Goal: Answer question/provide support: Ask a question

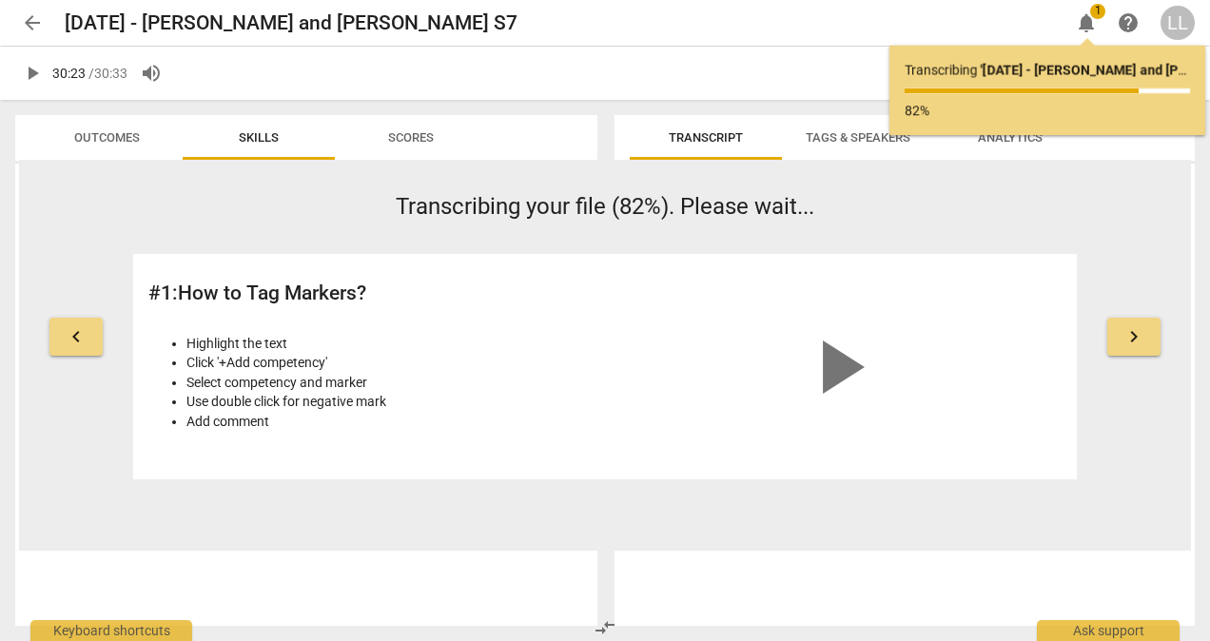
click at [1151, 88] on div at bounding box center [1047, 90] width 285 height 5
click at [1129, 336] on span "keyboard_arrow_right" at bounding box center [1134, 336] width 23 height 23
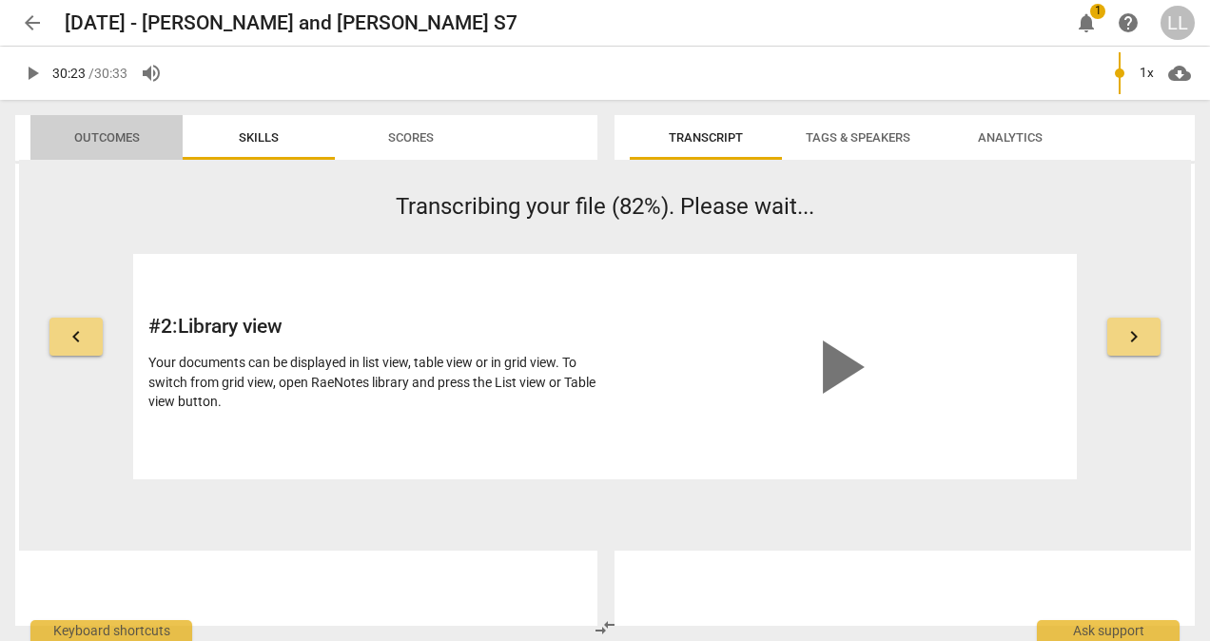
click at [123, 135] on span "Outcomes" at bounding box center [107, 137] width 66 height 14
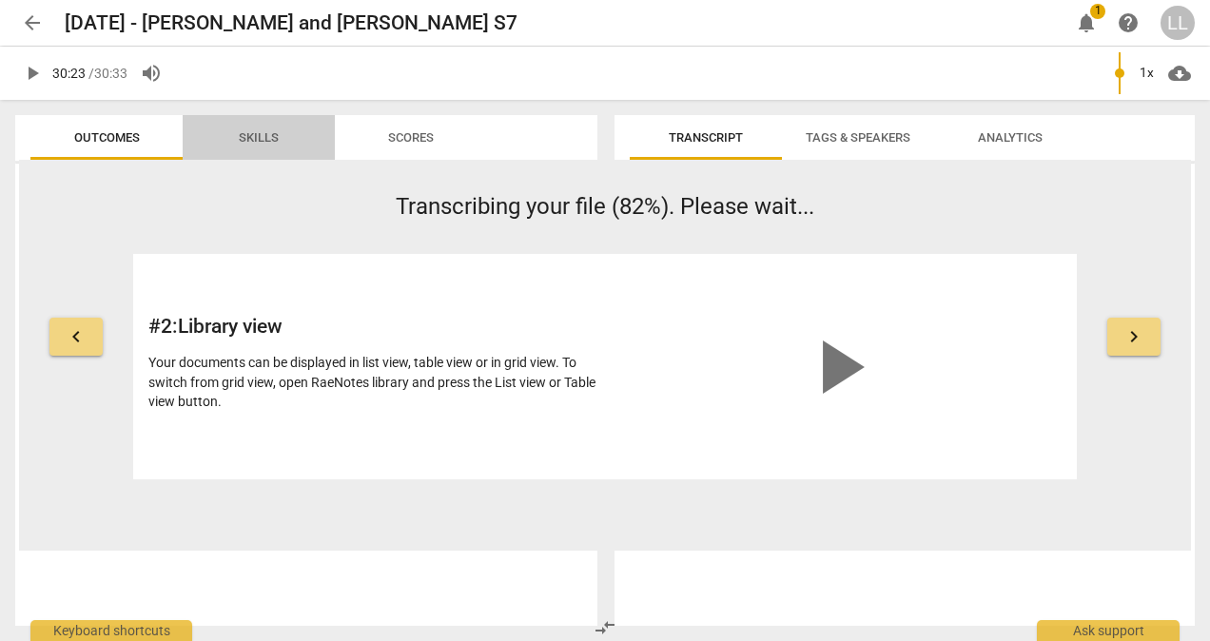
click at [254, 145] on span "Skills" at bounding box center [259, 137] width 40 height 14
click at [35, 24] on span "arrow_back" at bounding box center [32, 22] width 23 height 23
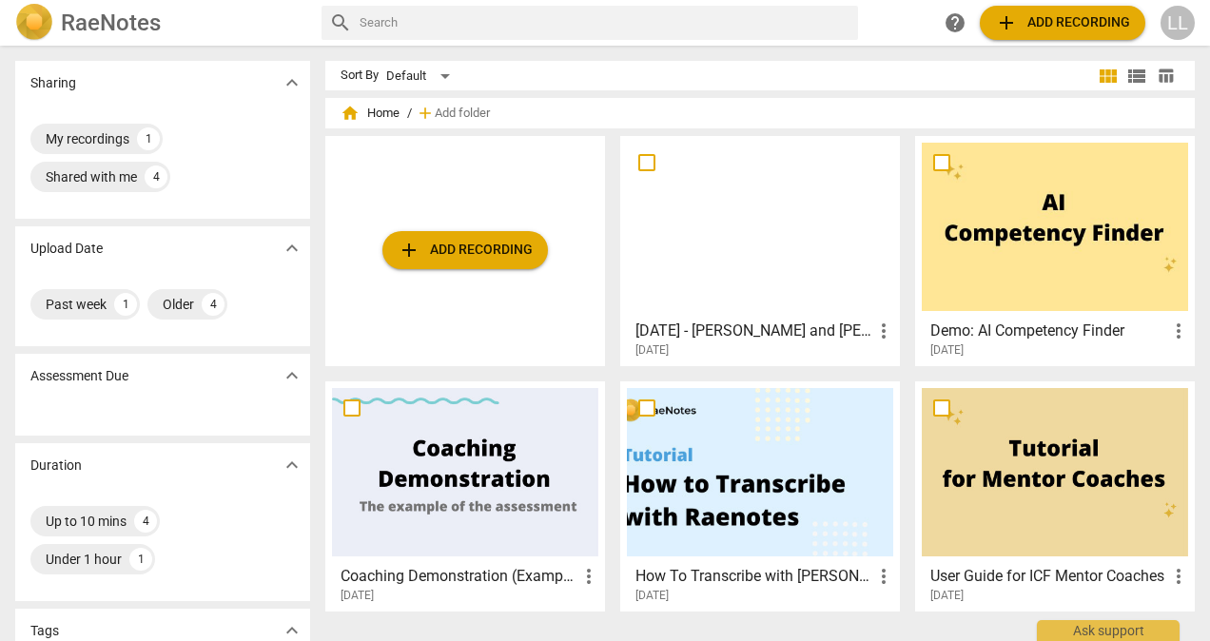
click at [689, 329] on h3 "[DATE] - [PERSON_NAME] and [PERSON_NAME] S7" at bounding box center [753, 331] width 237 height 23
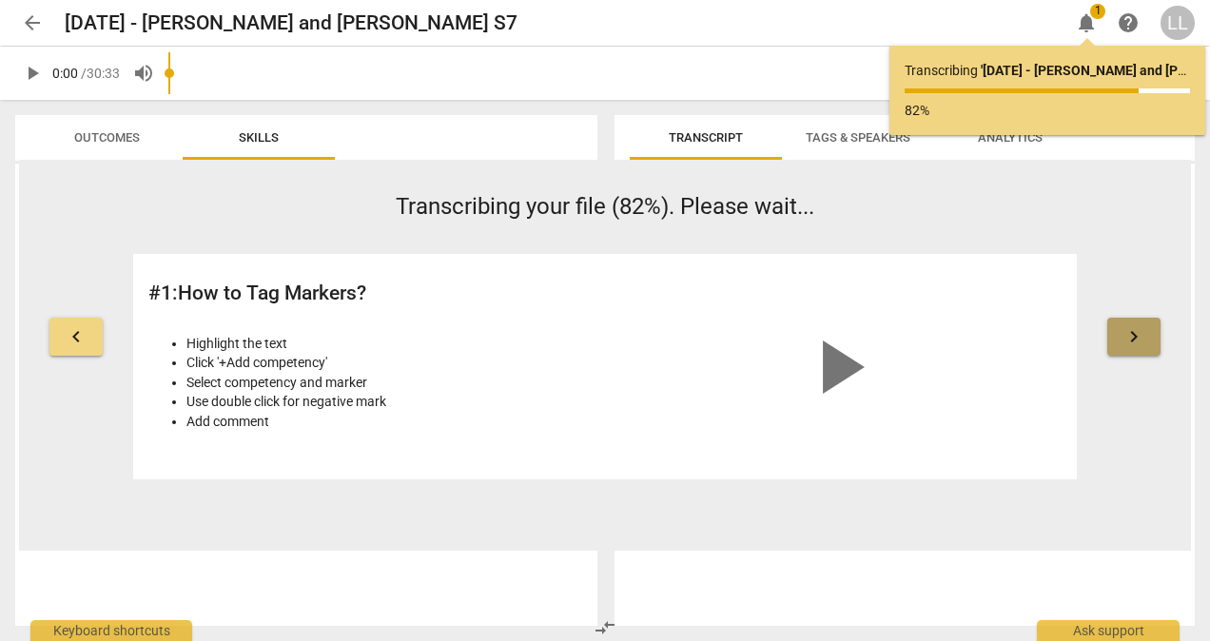
click at [1133, 337] on span "keyboard_arrow_right" at bounding box center [1134, 336] width 23 height 23
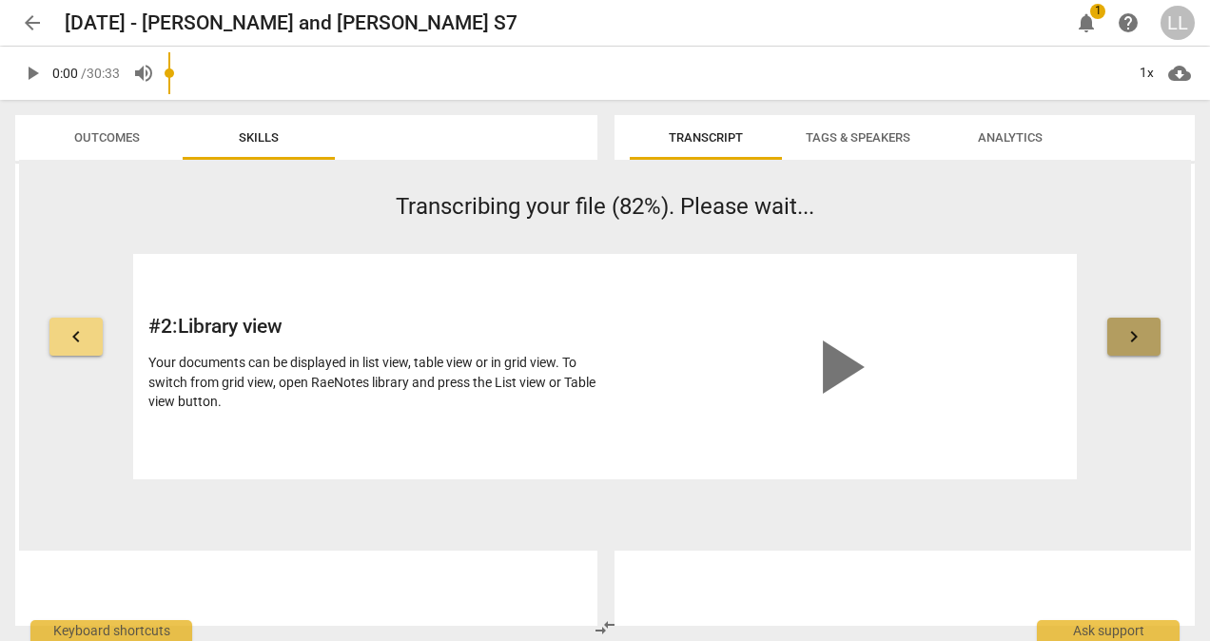
click at [1130, 335] on span "keyboard_arrow_right" at bounding box center [1134, 336] width 23 height 23
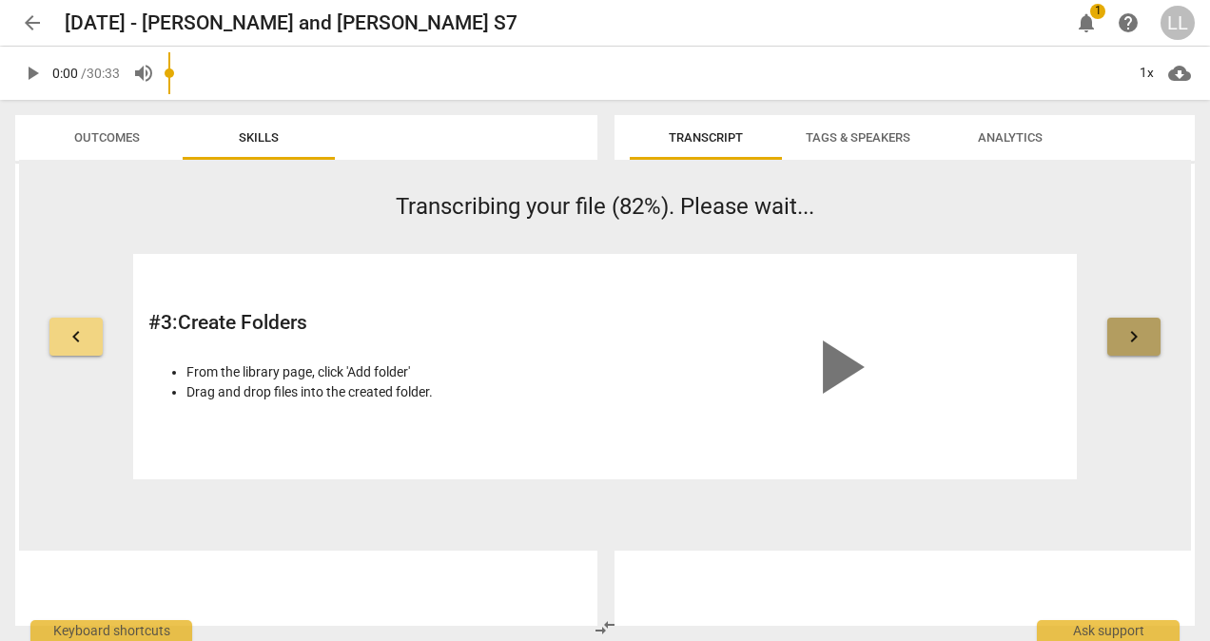
click at [1130, 335] on span "keyboard_arrow_right" at bounding box center [1134, 336] width 23 height 23
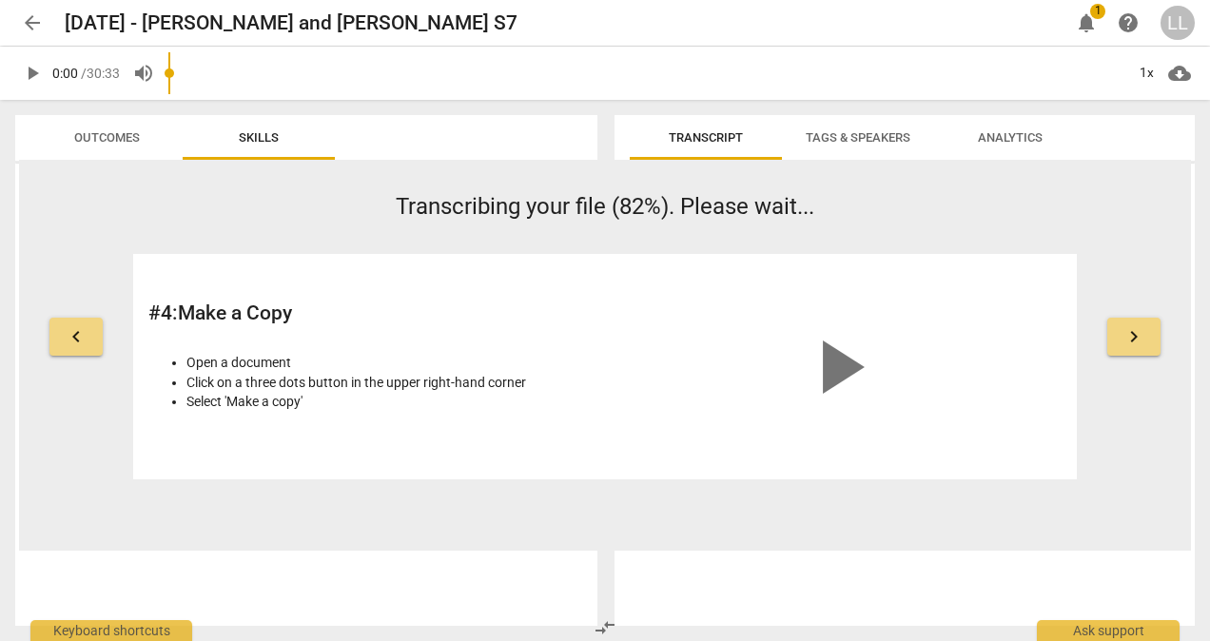
click at [1130, 334] on span "keyboard_arrow_right" at bounding box center [1134, 336] width 23 height 23
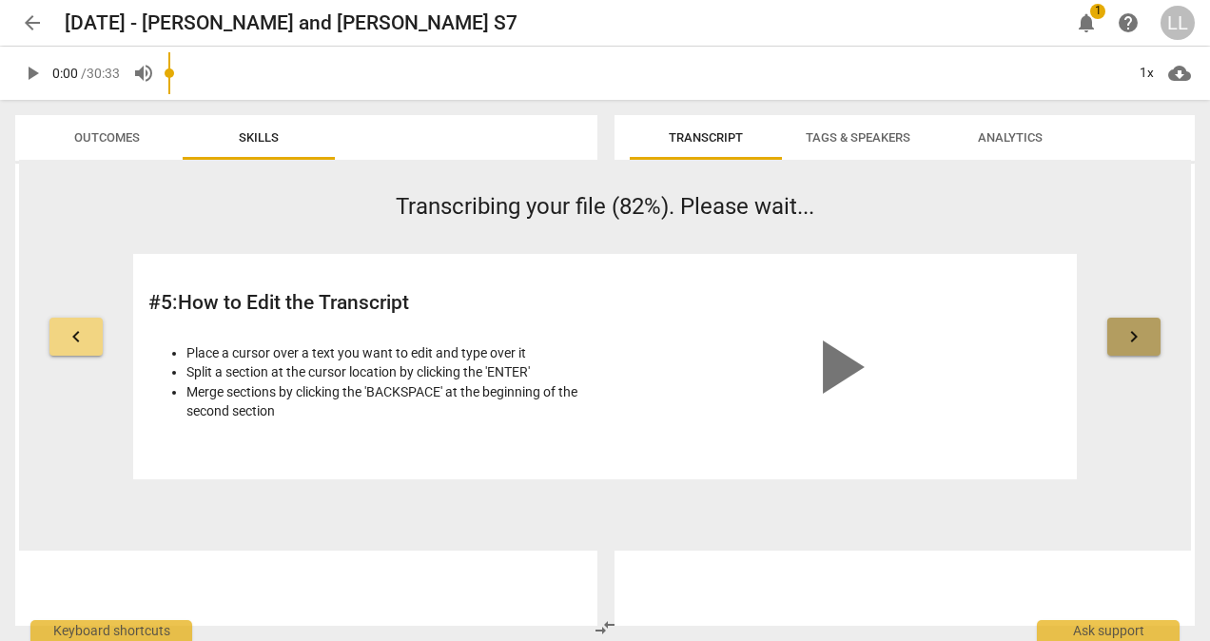
click at [1130, 334] on span "keyboard_arrow_right" at bounding box center [1134, 336] width 23 height 23
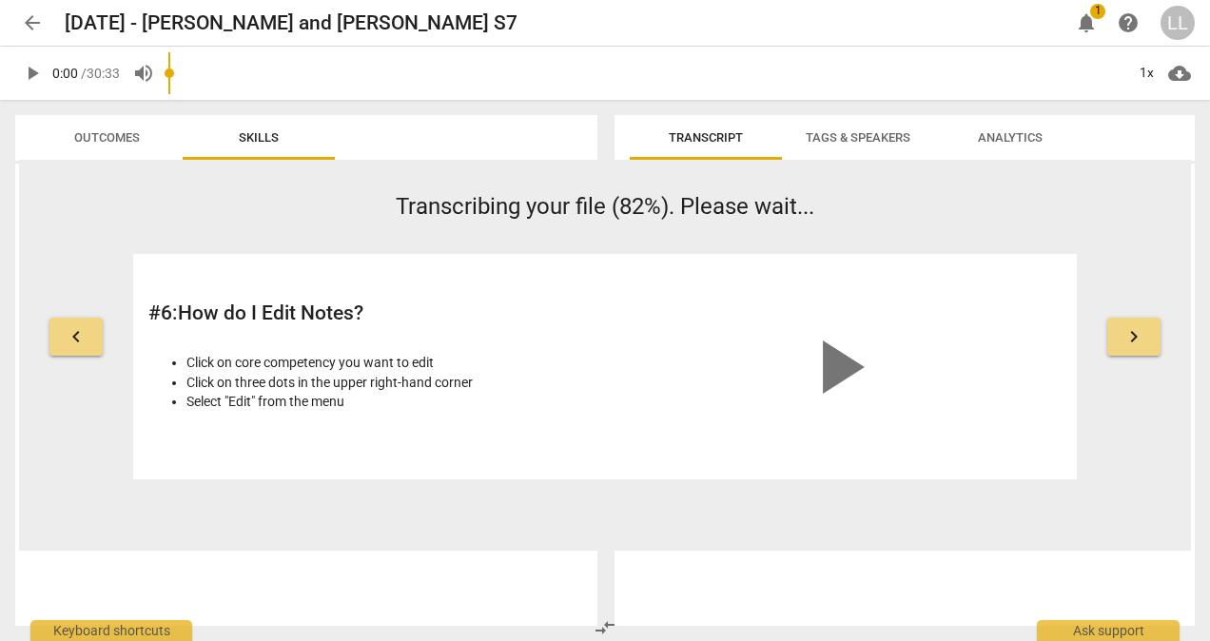
click at [1128, 333] on span "keyboard_arrow_right" at bounding box center [1134, 336] width 23 height 23
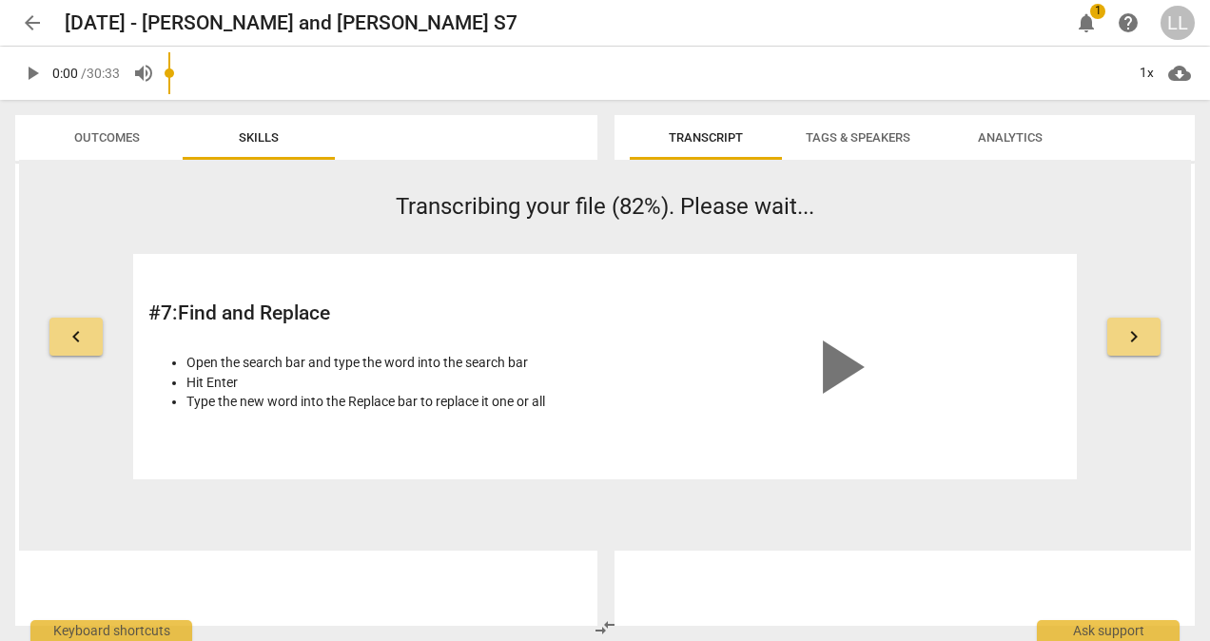
click at [1128, 333] on span "keyboard_arrow_right" at bounding box center [1134, 336] width 23 height 23
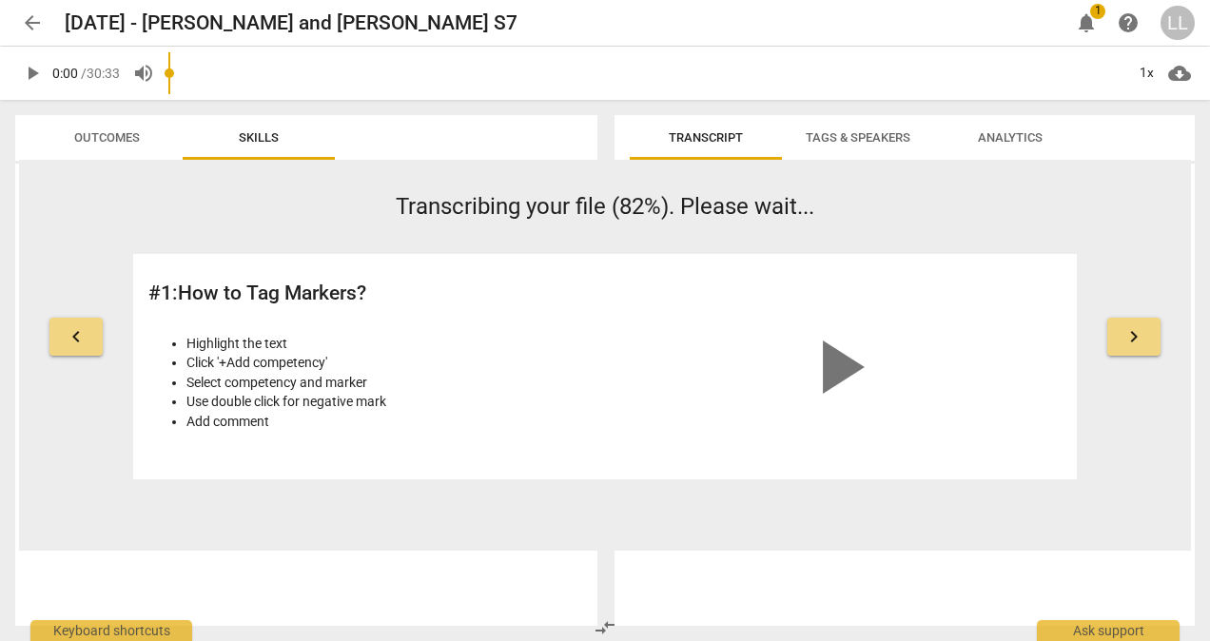
click at [1128, 333] on span "keyboard_arrow_right" at bounding box center [1134, 336] width 23 height 23
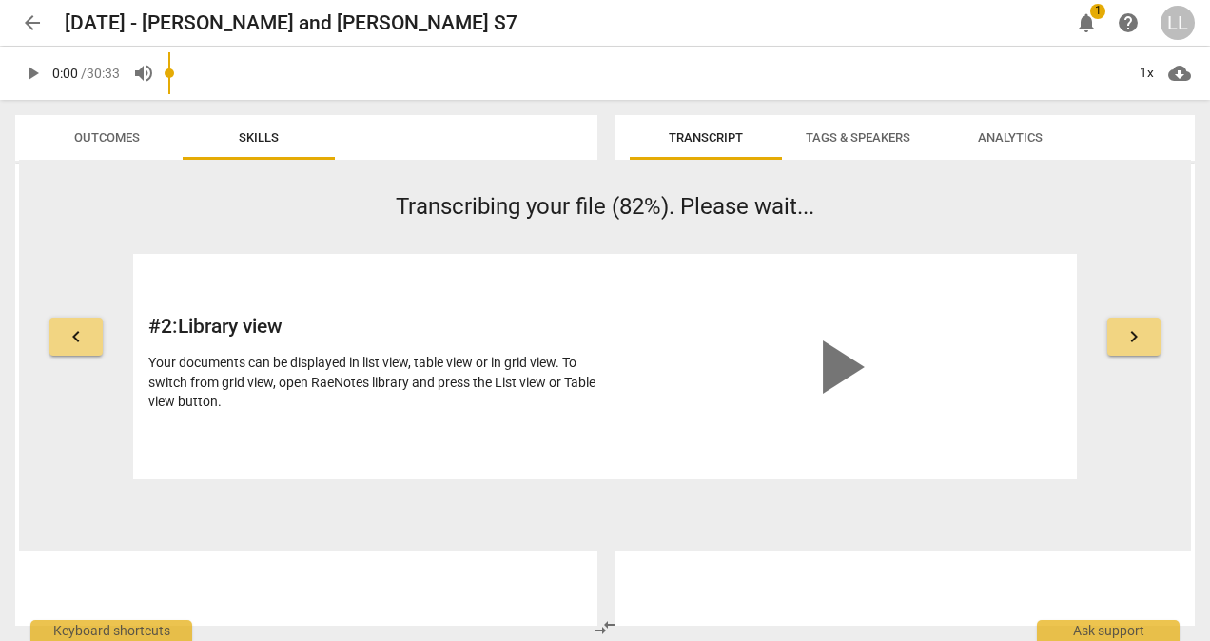
click at [1128, 332] on span "keyboard_arrow_right" at bounding box center [1134, 336] width 23 height 23
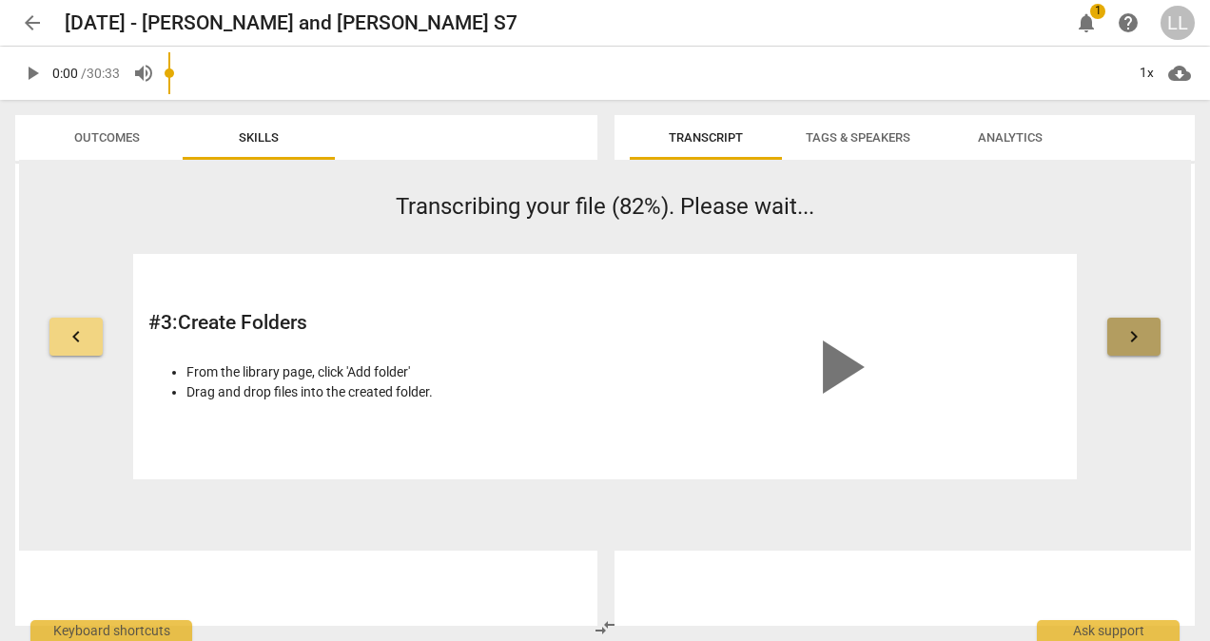
click at [1128, 332] on span "keyboard_arrow_right" at bounding box center [1134, 336] width 23 height 23
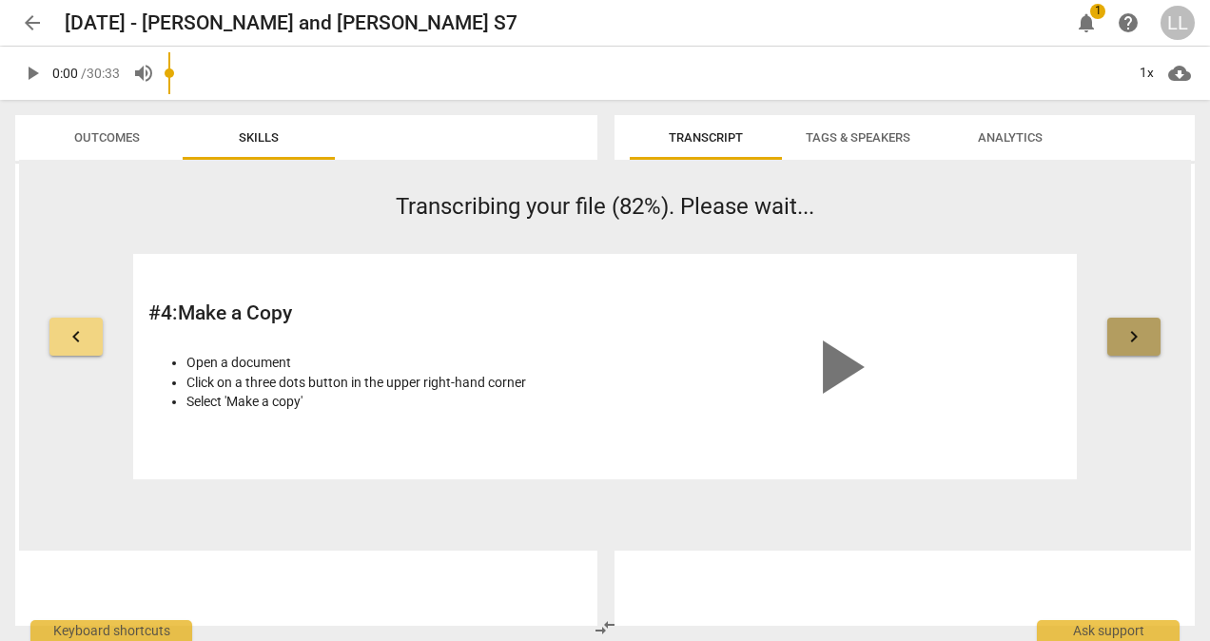
click at [1126, 330] on span "keyboard_arrow_right" at bounding box center [1134, 336] width 23 height 23
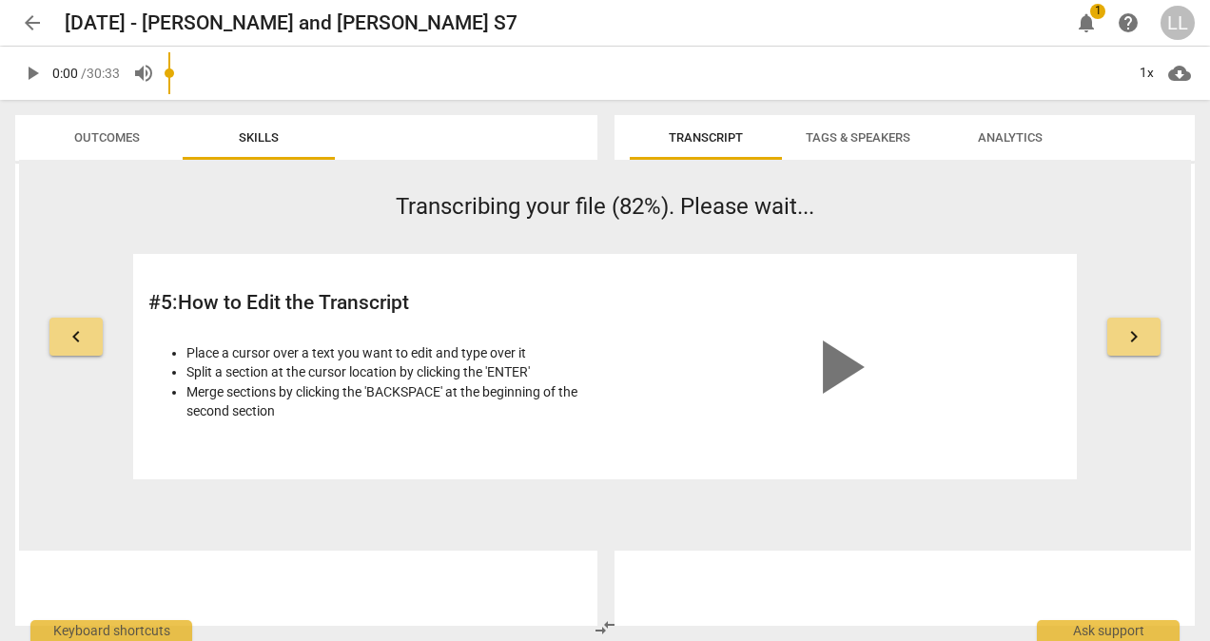
click at [1123, 329] on span "keyboard_arrow_right" at bounding box center [1134, 336] width 23 height 23
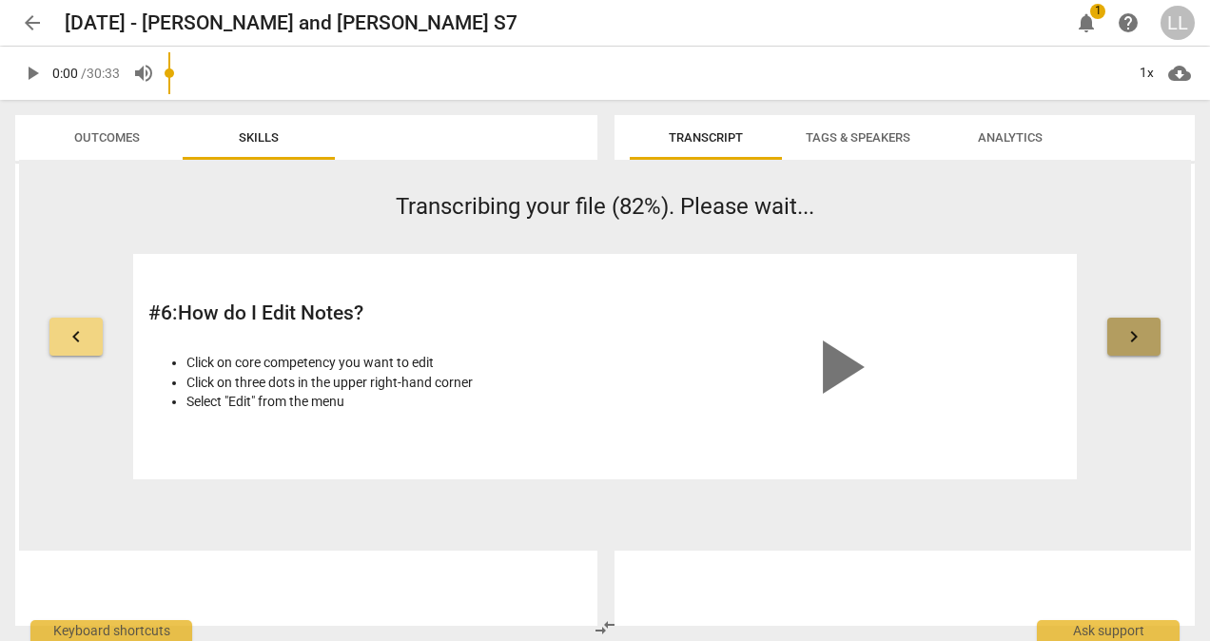
click at [1123, 329] on span "keyboard_arrow_right" at bounding box center [1134, 336] width 23 height 23
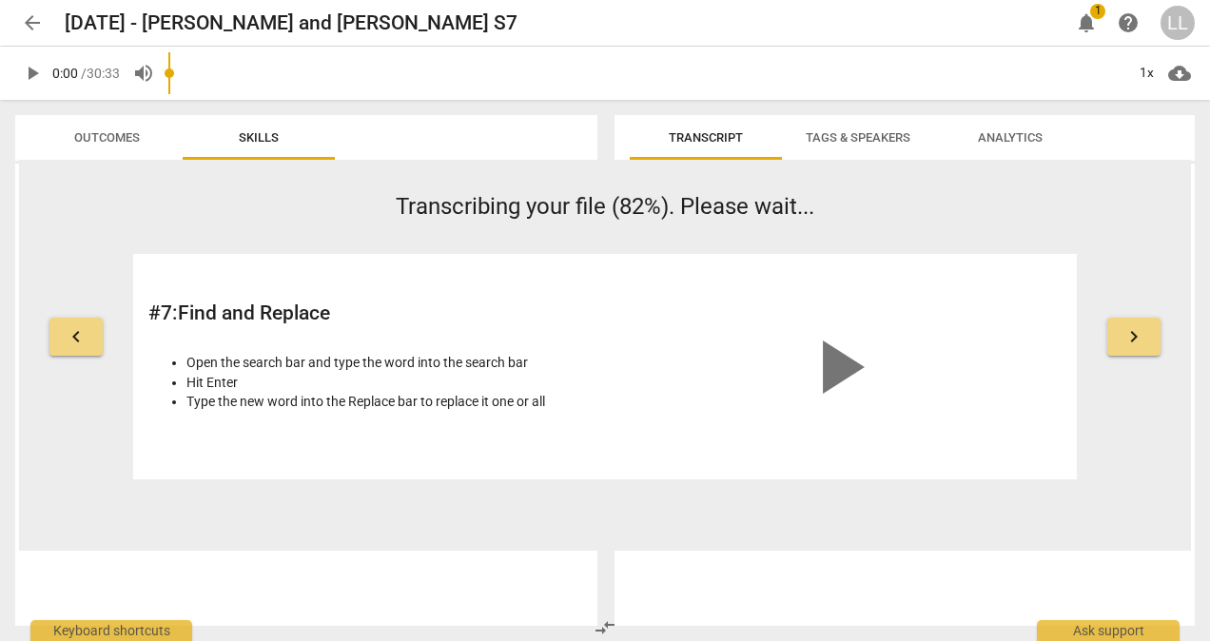
click at [1123, 329] on span "keyboard_arrow_right" at bounding box center [1134, 336] width 23 height 23
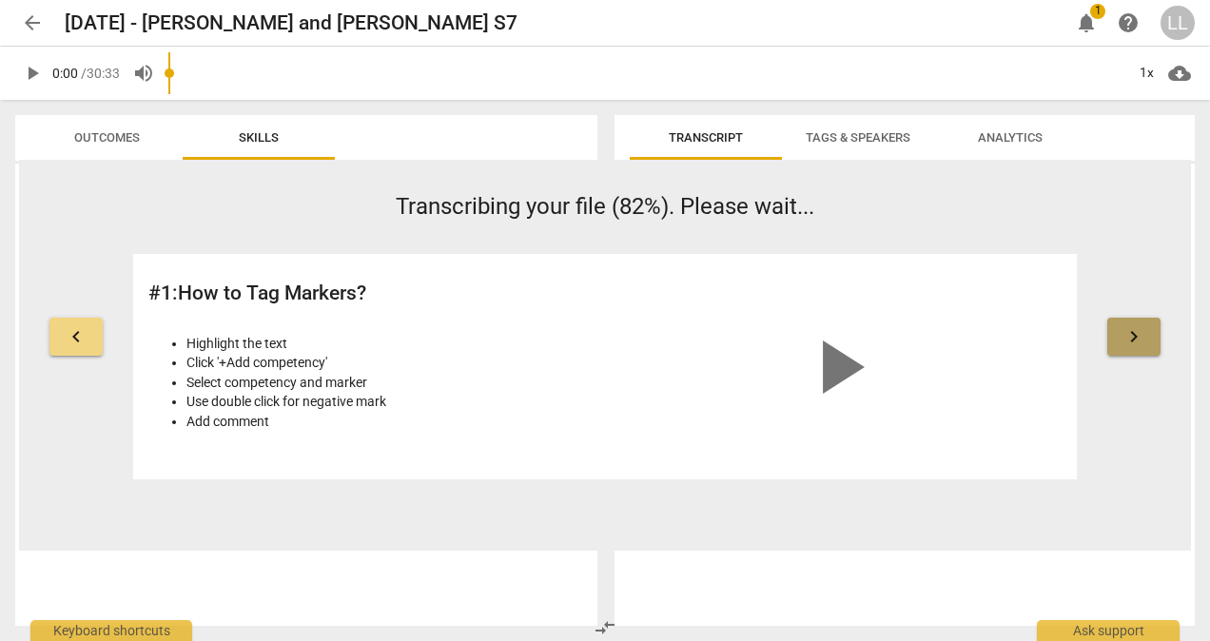
click at [1123, 329] on span "keyboard_arrow_right" at bounding box center [1134, 336] width 23 height 23
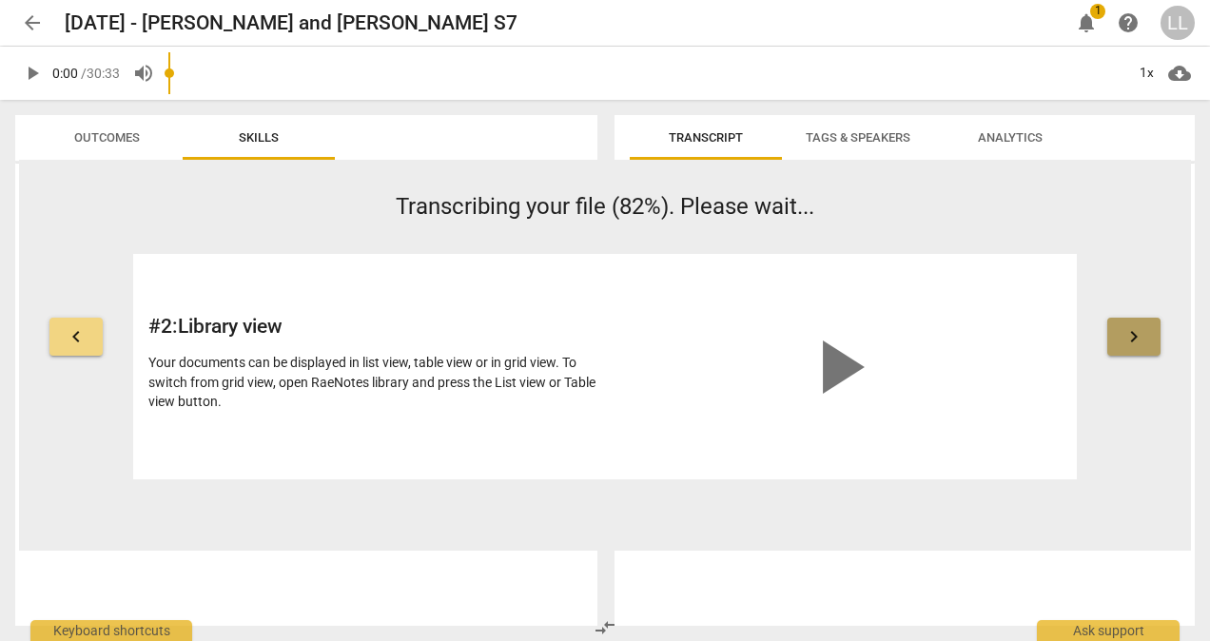
click at [1123, 329] on span "keyboard_arrow_right" at bounding box center [1134, 336] width 23 height 23
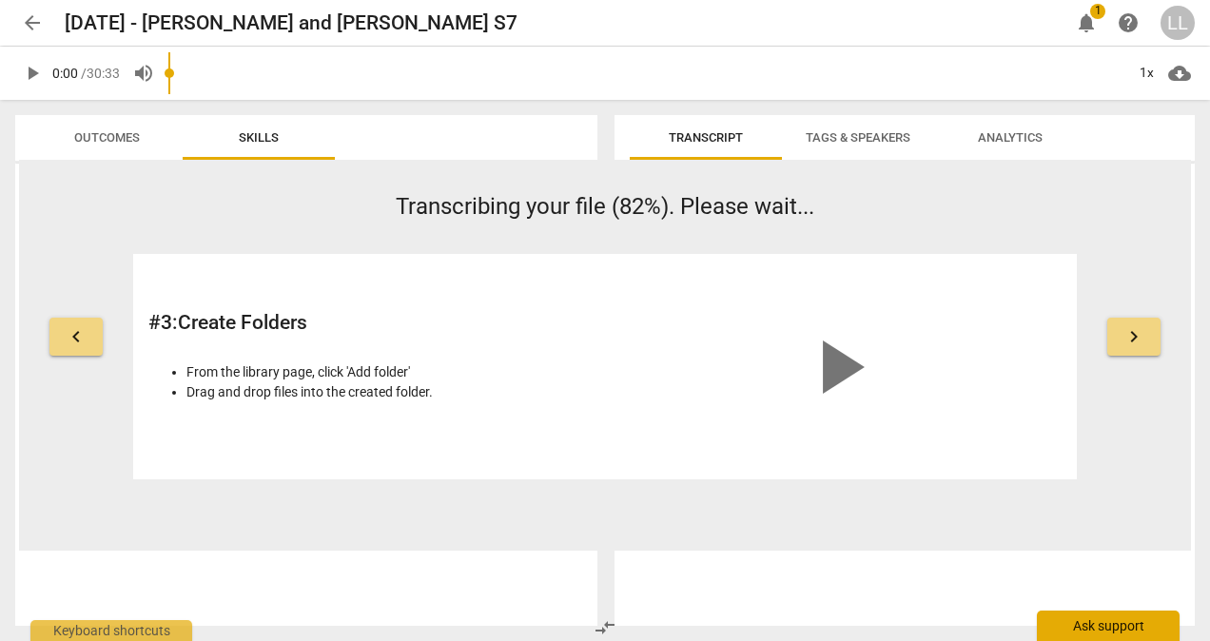
click at [1092, 627] on div "Ask support" at bounding box center [1108, 626] width 143 height 30
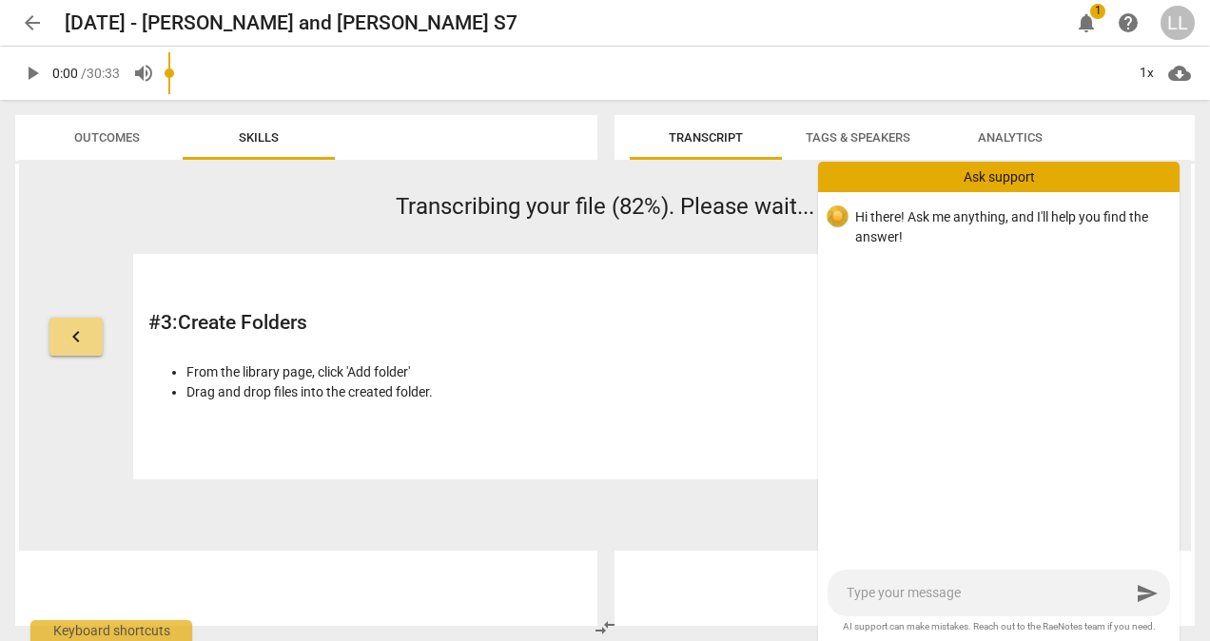
click at [902, 582] on div "send" at bounding box center [999, 593] width 342 height 47
click at [887, 594] on textarea at bounding box center [988, 593] width 283 height 18
type textarea "H"
type textarea "Ha"
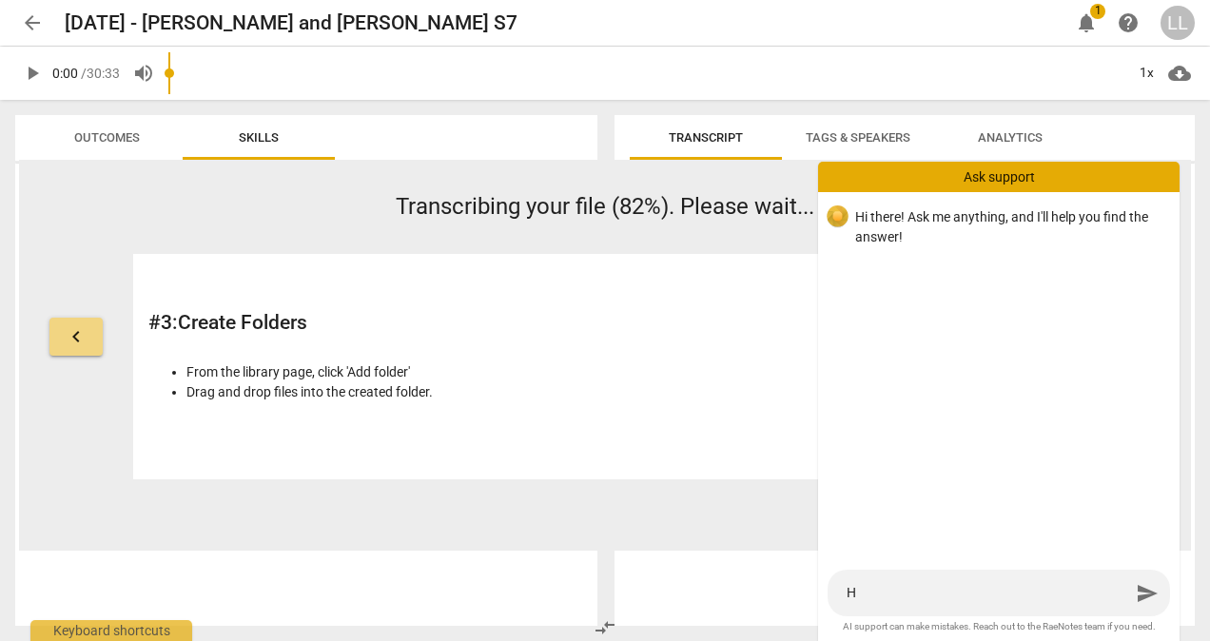
type textarea "Ha"
type textarea "Has"
type textarea "Has m"
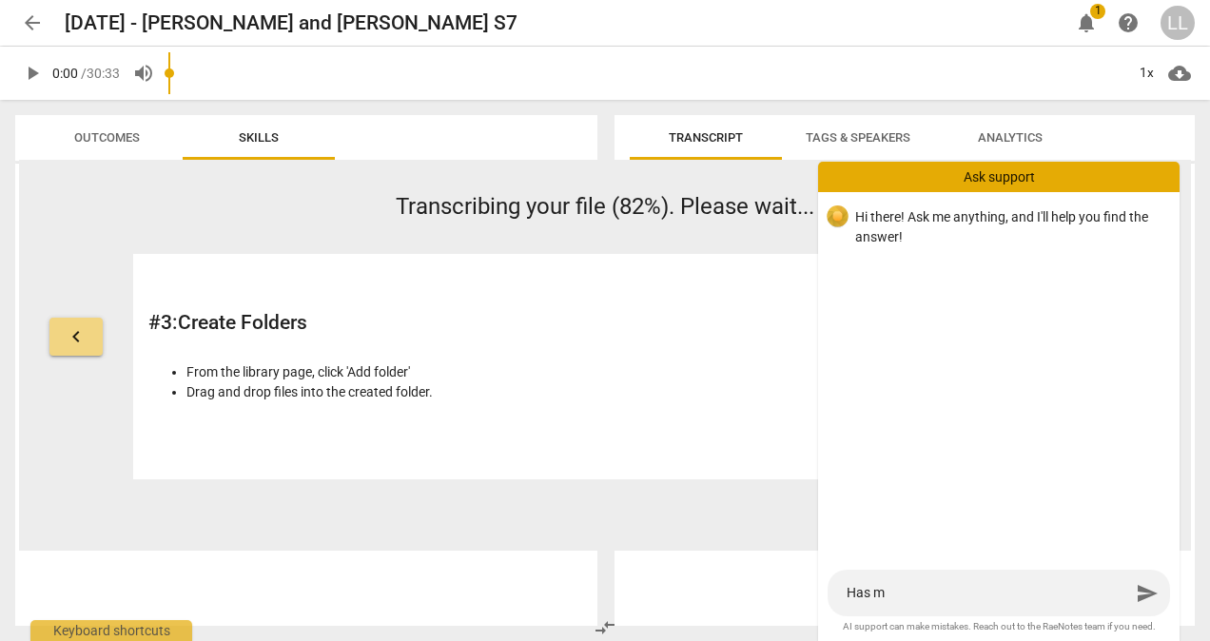
type textarea "Has my"
type textarea "Has my t"
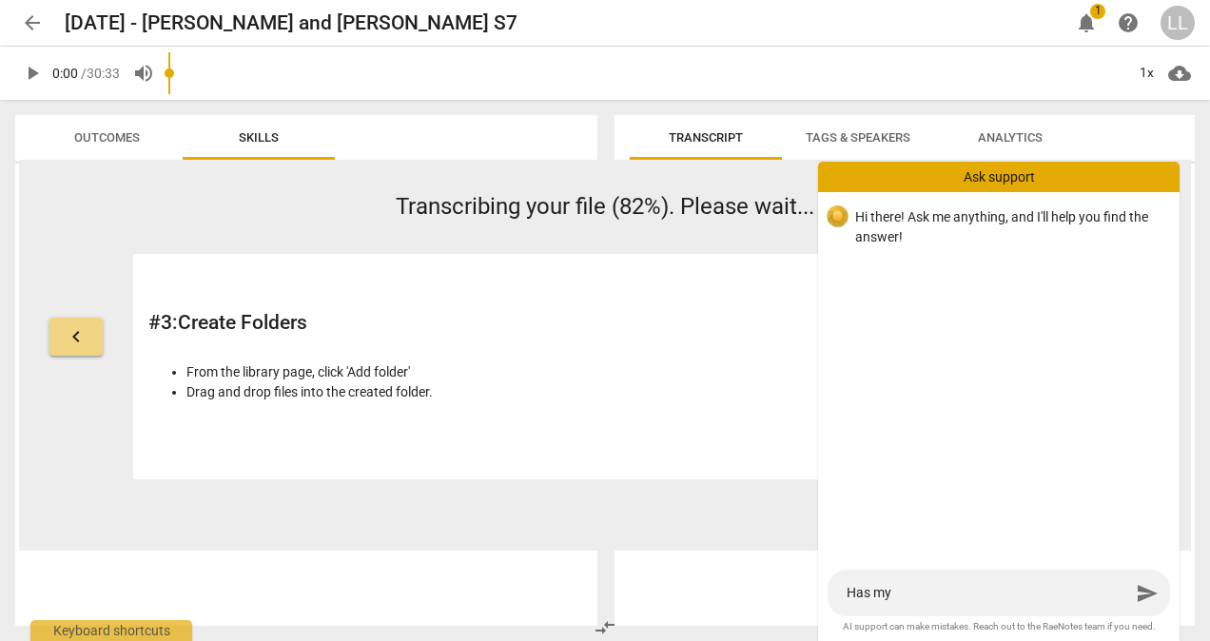
type textarea "Has my t"
type textarea "Has my tr"
type textarea "Has my tra"
type textarea "Has [PERSON_NAME]"
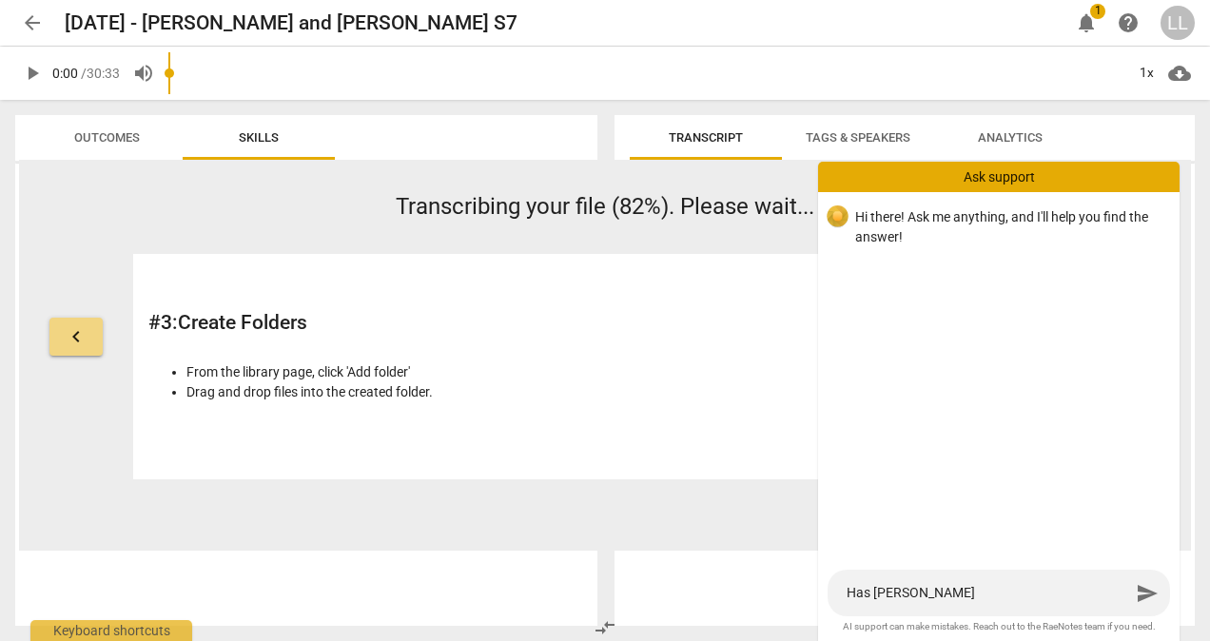
type textarea "Has my trans"
type textarea "Has my transc"
type textarea "Has my transcr"
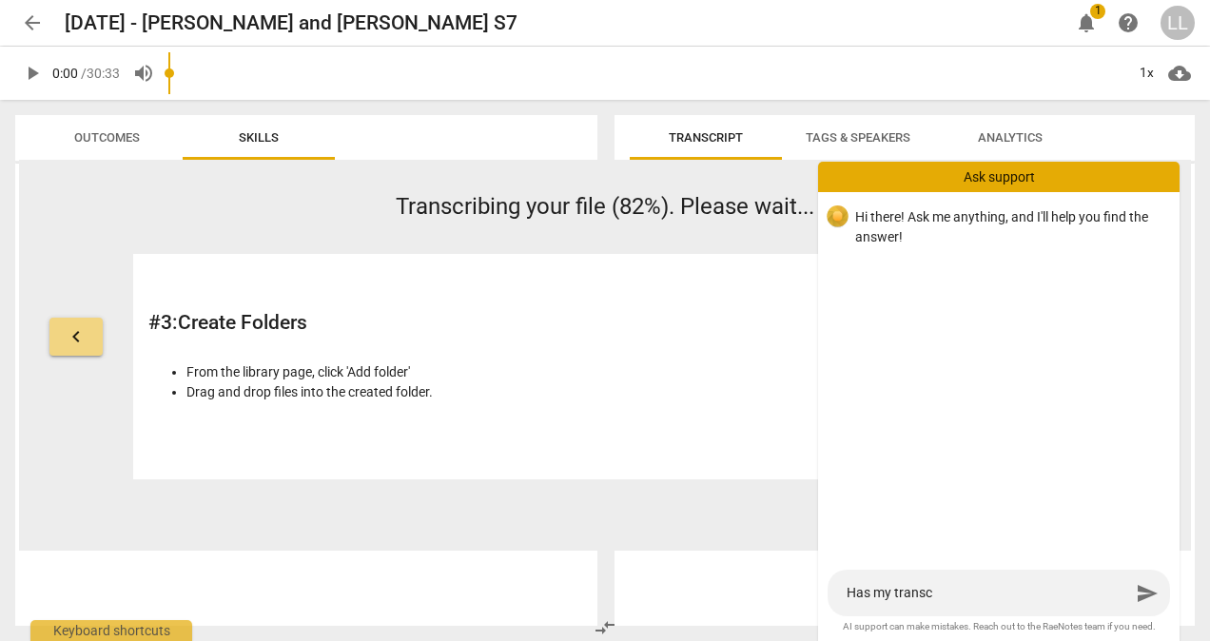
type textarea "Has my transcr"
type textarea "Has my transcri"
type textarea "Has my transcrip"
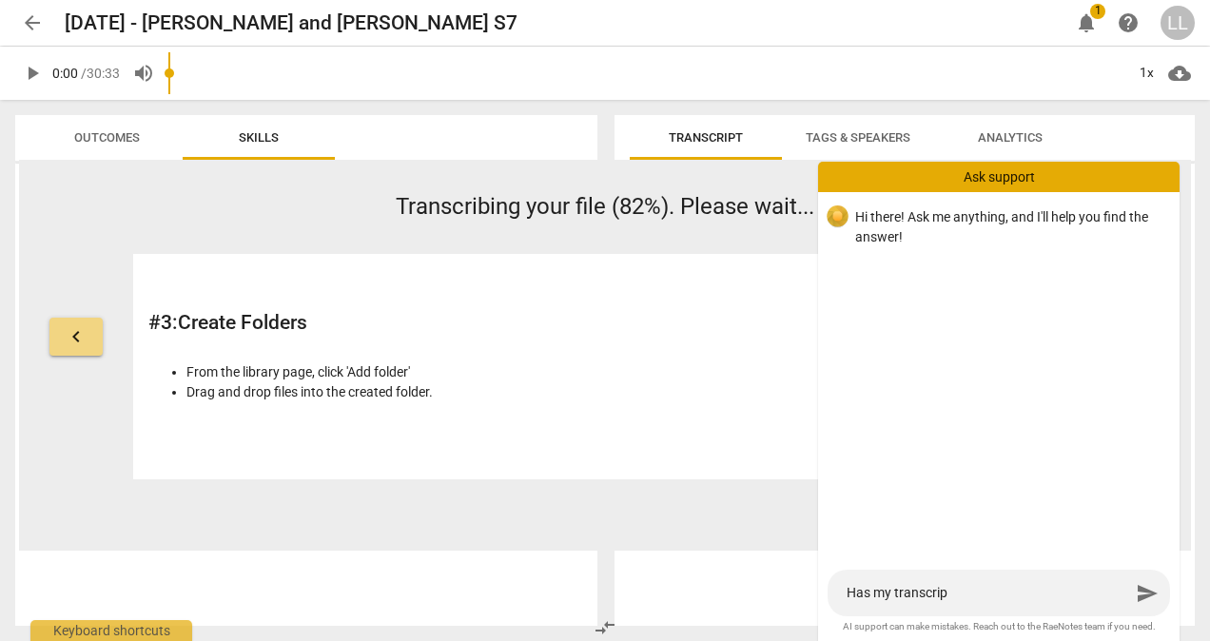
type textarea "Has my transcrip"
type textarea "Has my transcri"
type textarea "Has my transcrip"
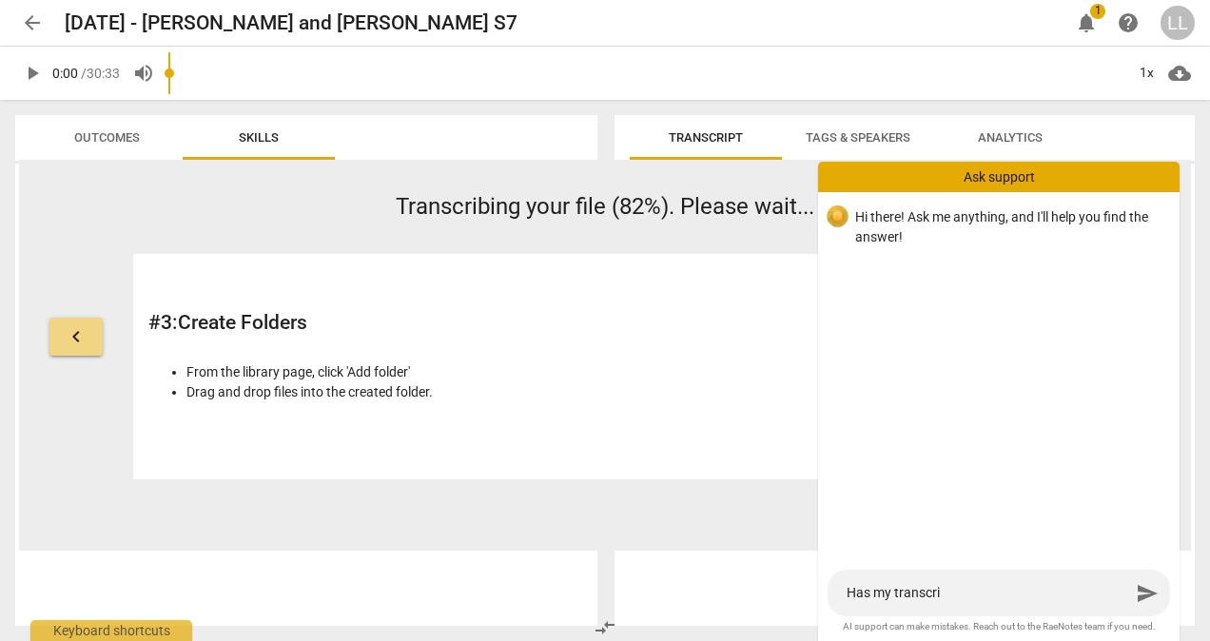
type textarea "Has my transcrip"
type textarea "Has my transcript"
type textarea "Has my transcript b"
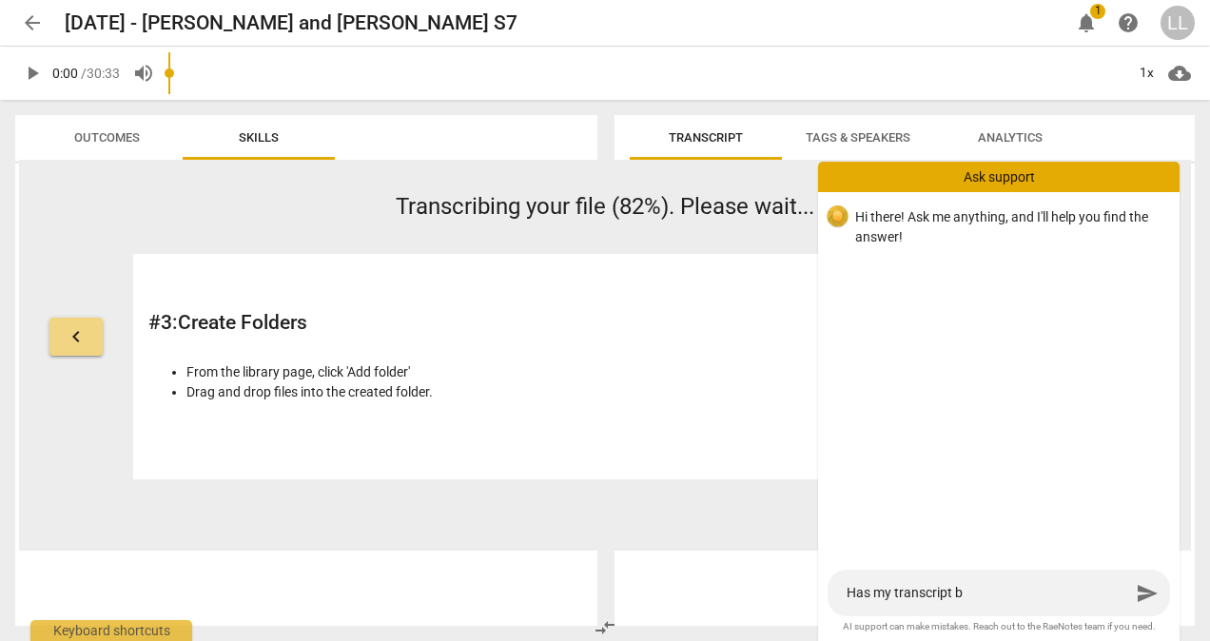
type textarea "Has my transcript be"
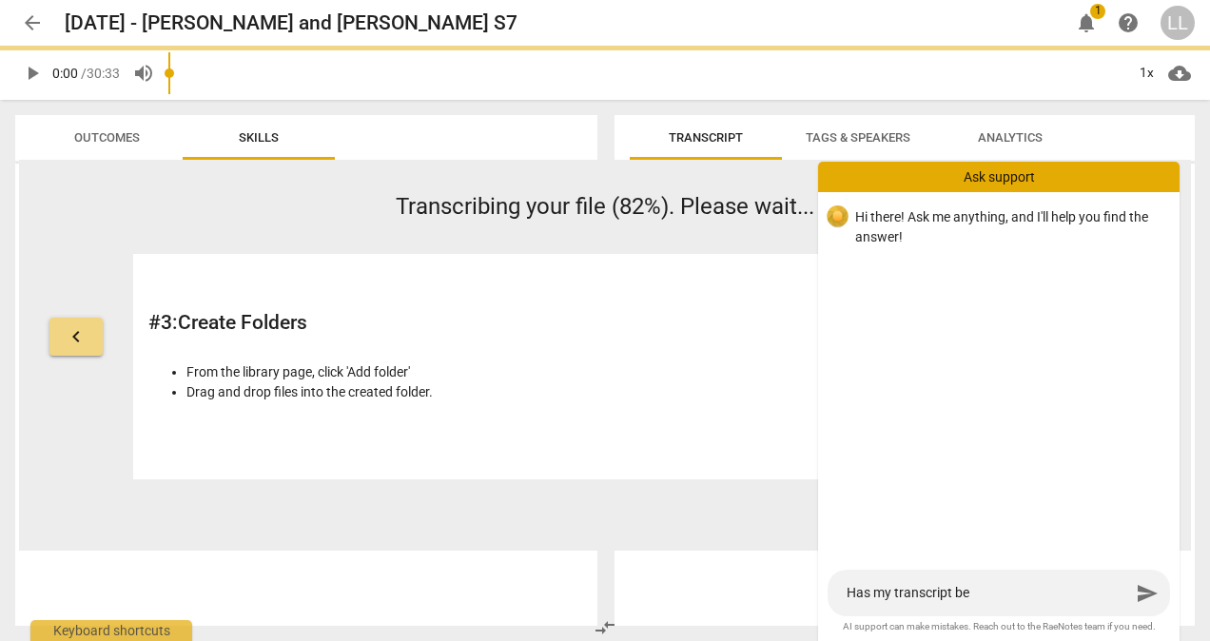
type textarea "Has my transcript bee"
type textarea "Has my transcript been"
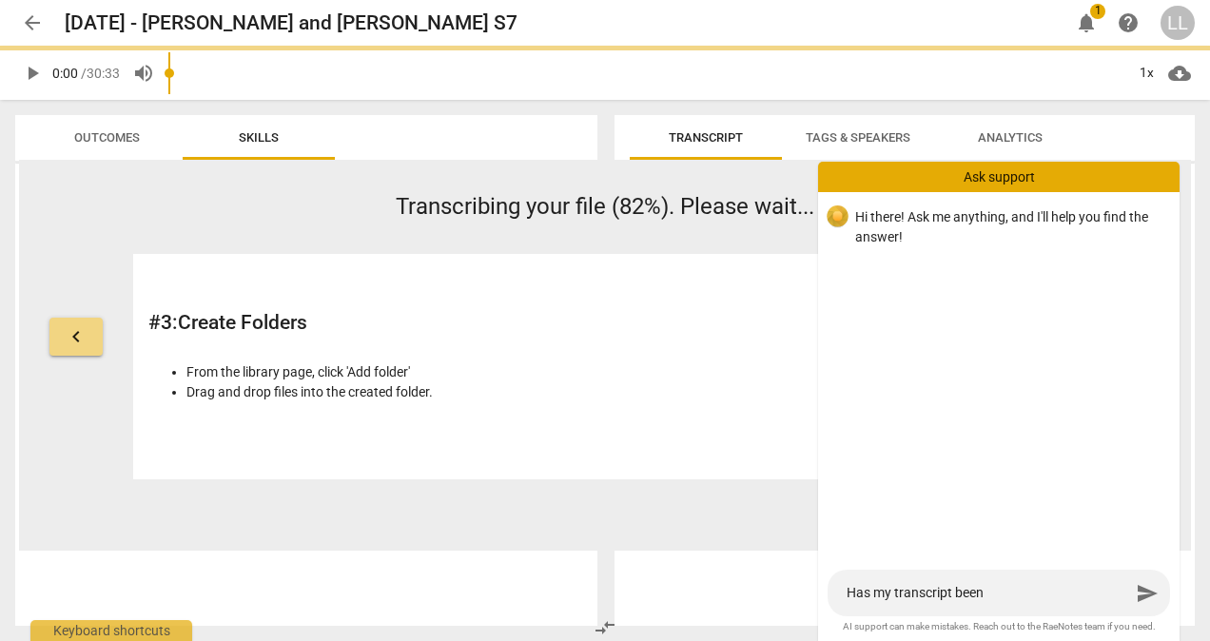
type textarea "Has my transcript been"
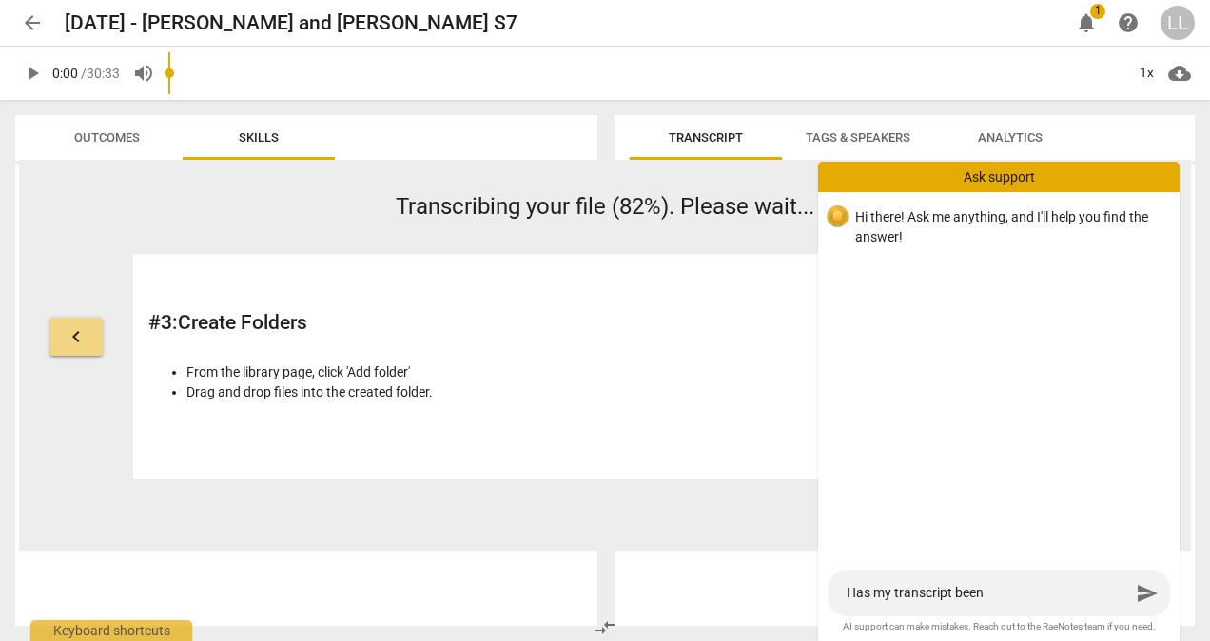
type textarea "Has my transcript been c"
type textarea "Has my transcript been co"
type textarea "Has my transcript been com"
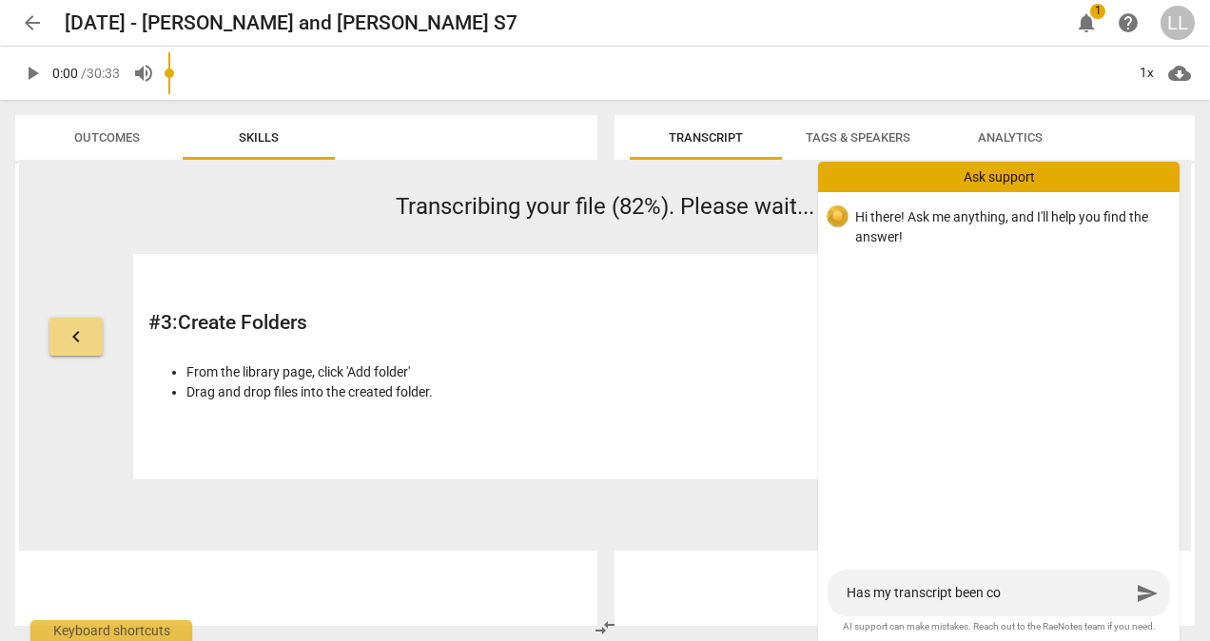
type textarea "Has my transcript been com"
type textarea "Has my transcript been comp"
type textarea "Has my transcript been compl"
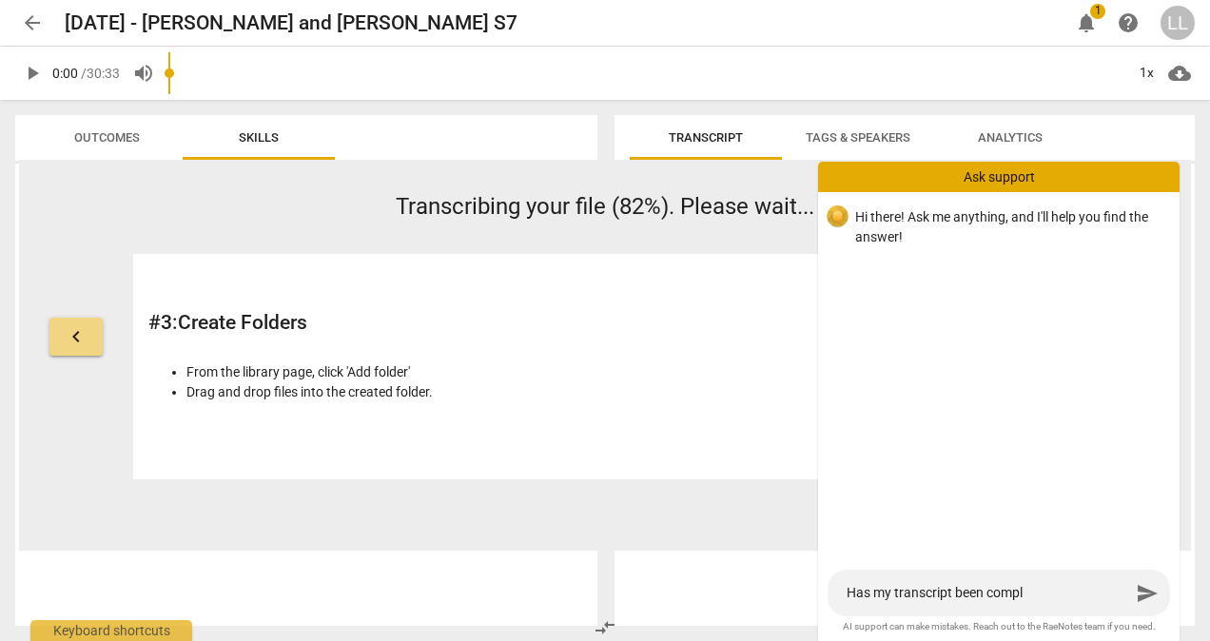
type textarea "Has my transcript been comple"
type textarea "Has my transcript been complet"
type textarea "Has my transcript been complete"
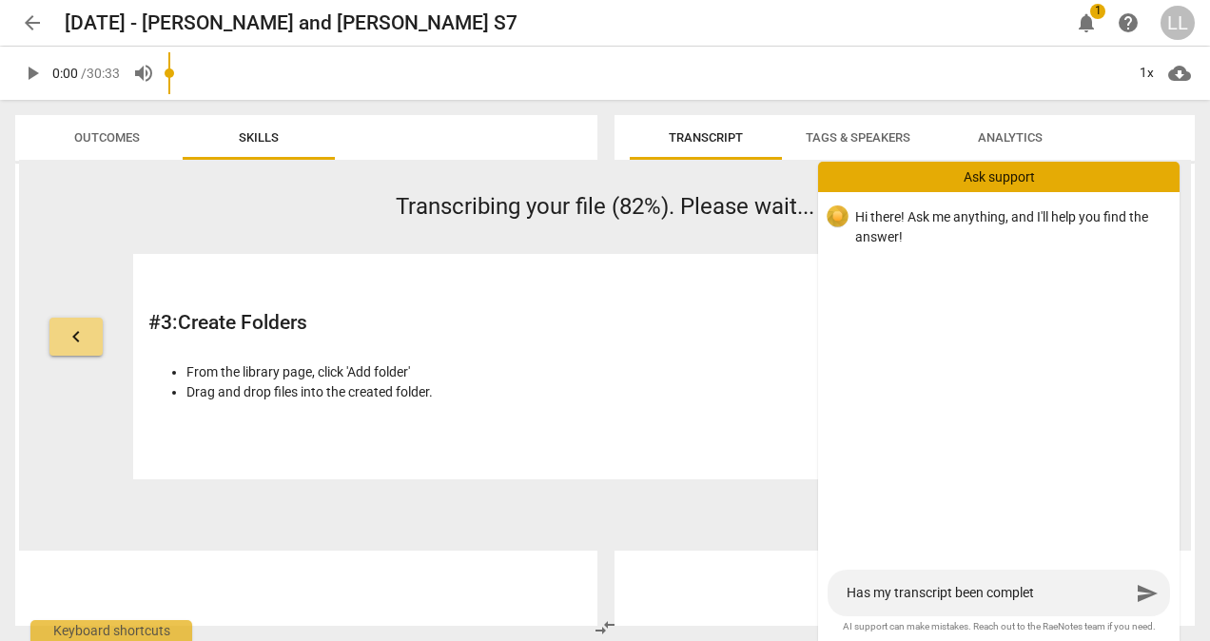
type textarea "Has my transcript been complete"
type textarea "Has my transcript been completed"
type textarea "Has my transcript been completed?"
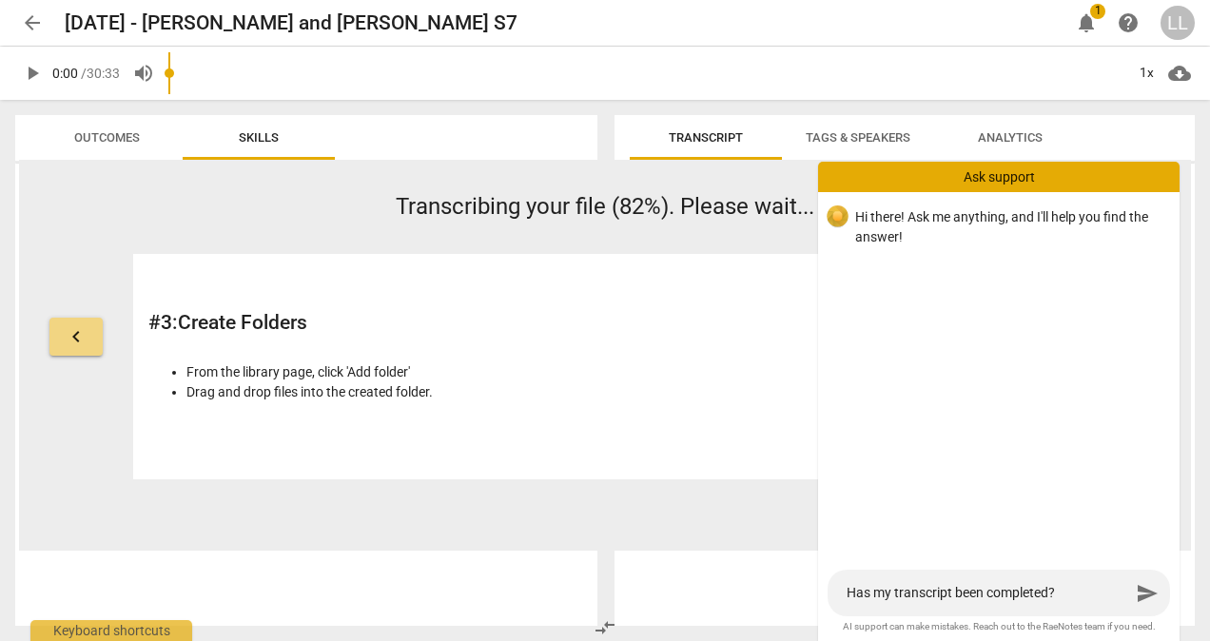
type textarea "Has my transcript been completed?"
type textarea "Has my transcript been completed? I"
type textarea "Has my transcript been completed? It"
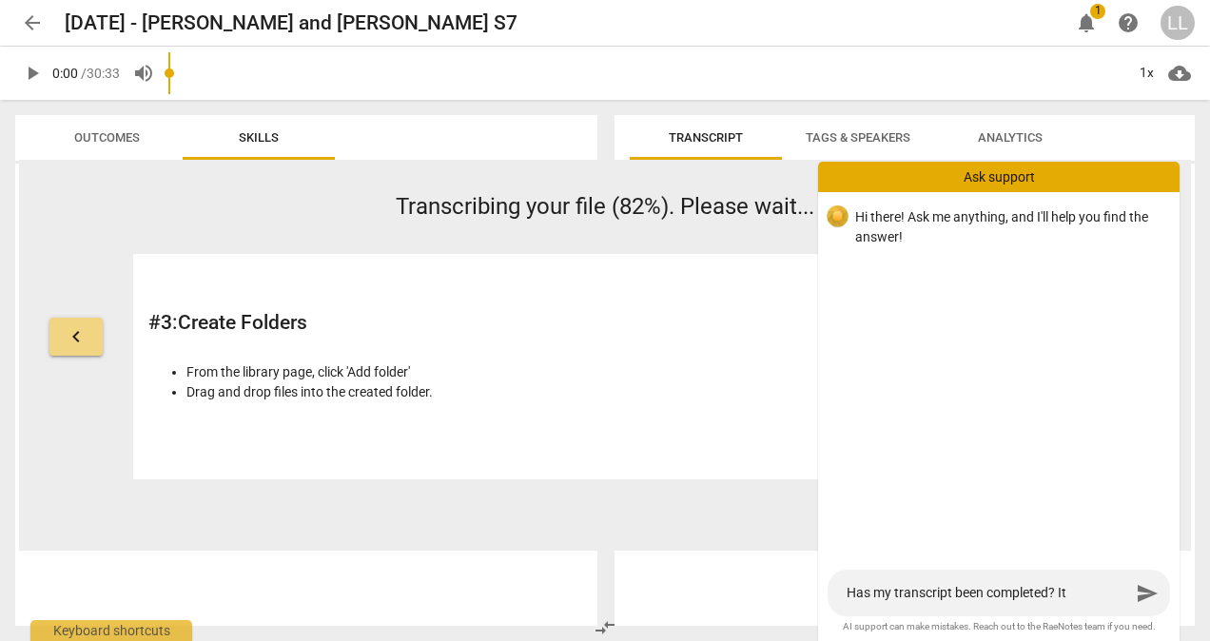
type textarea "Has my transcript been completed? It"
type textarea "Has my transcript been completed? It s"
type textarea "Has my transcript been completed? It st"
type textarea "Has my transcript been completed? It sta"
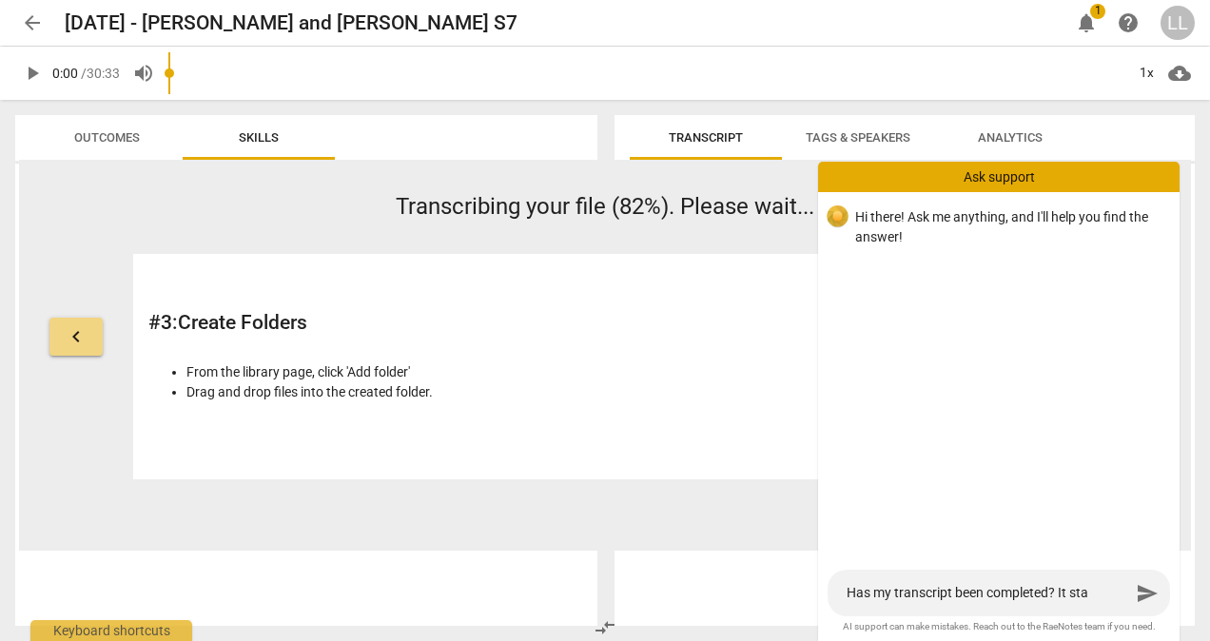
type textarea "Has my transcript been completed? It stae"
type textarea "Has my transcript been completed? It staes"
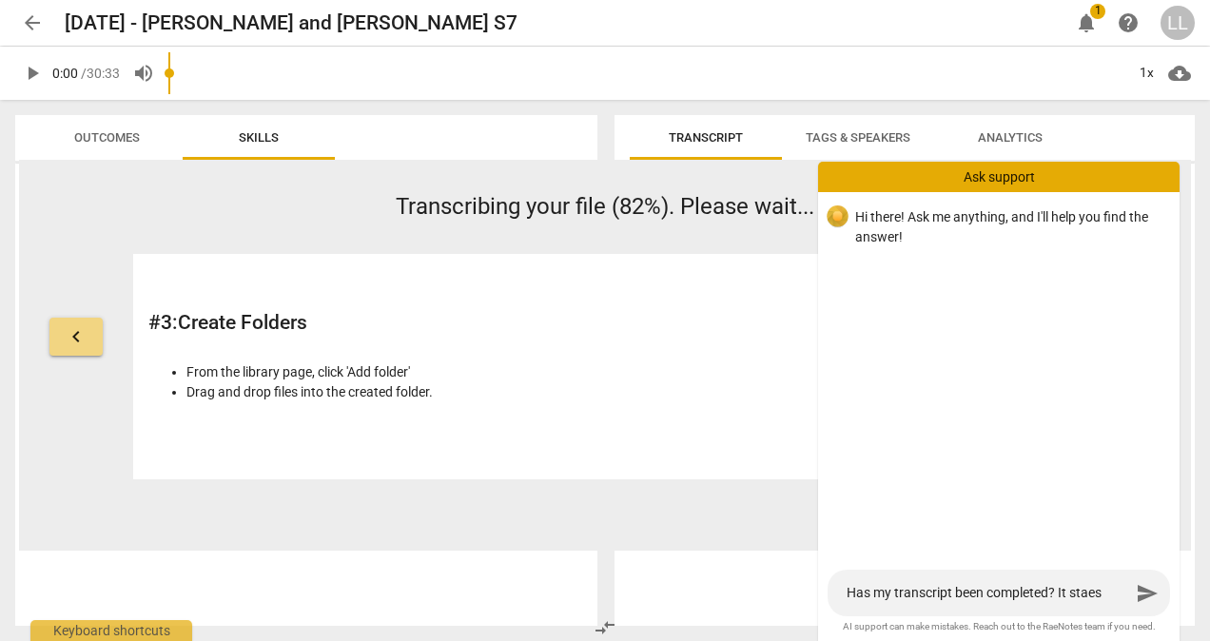
type textarea "Has my transcript been completed? It staes"
type textarea "Has my transcript been completed? It stae"
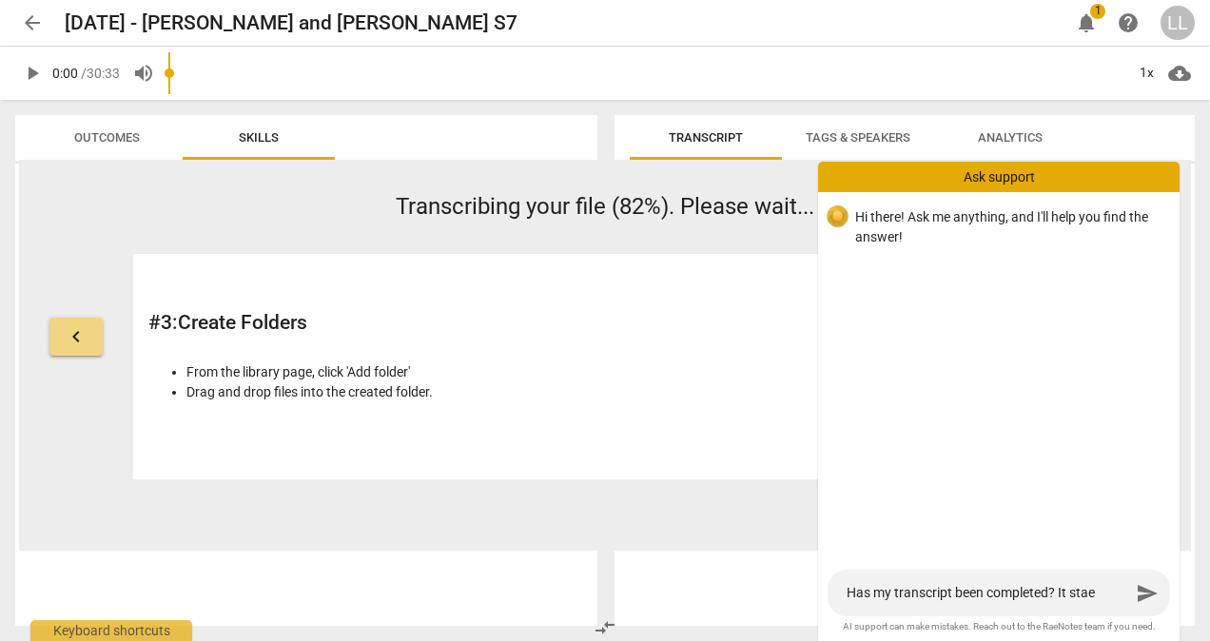
type textarea "Has my transcript been completed? It sta"
type textarea "Has my transcript been completed? It stat"
type textarea "Has my transcript been completed? It state"
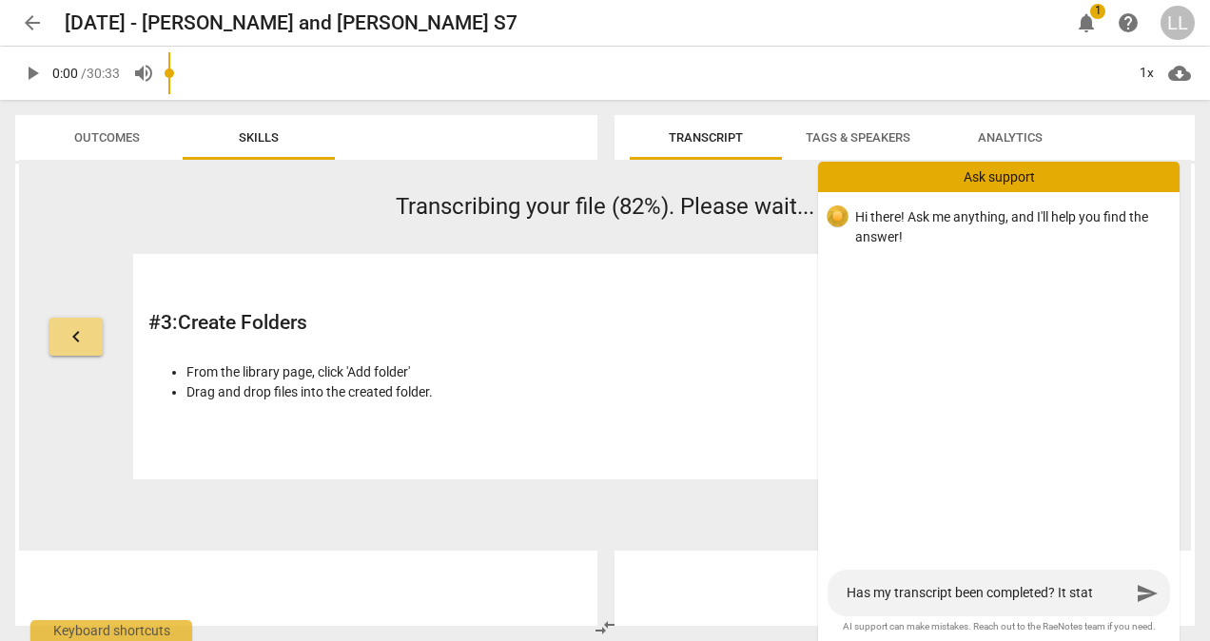
type textarea "Has my transcript been completed? It state"
type textarea "Has my transcript been completed? It states"
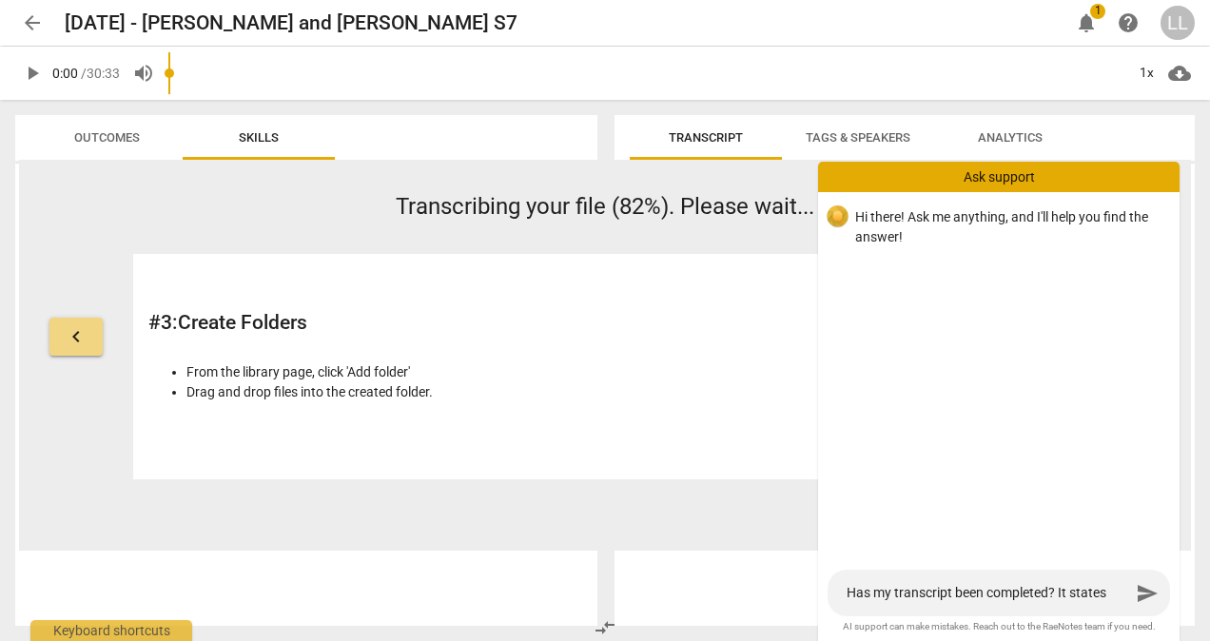
type textarea "Has my transcript been completed? It states t"
type textarea "Has my transcript been completed? It states tr"
type textarea "Has my transcript been completed? It states tra"
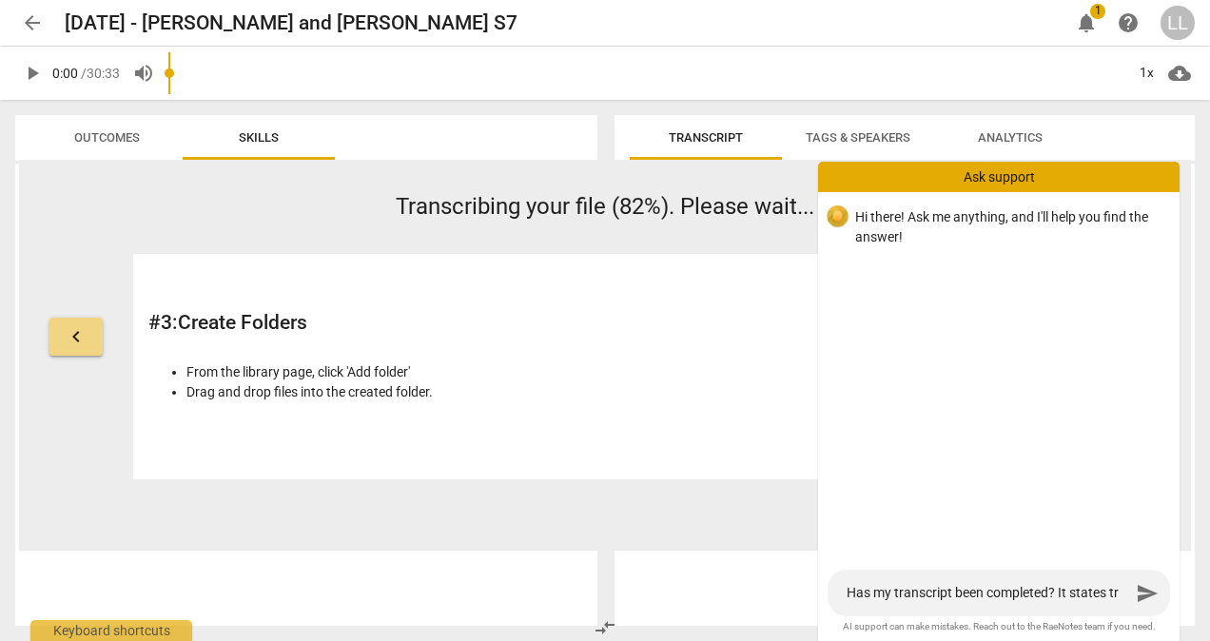
type textarea "Has my transcript been completed? It states tra"
type textarea "Has my transcript been completed? It states [PERSON_NAME]"
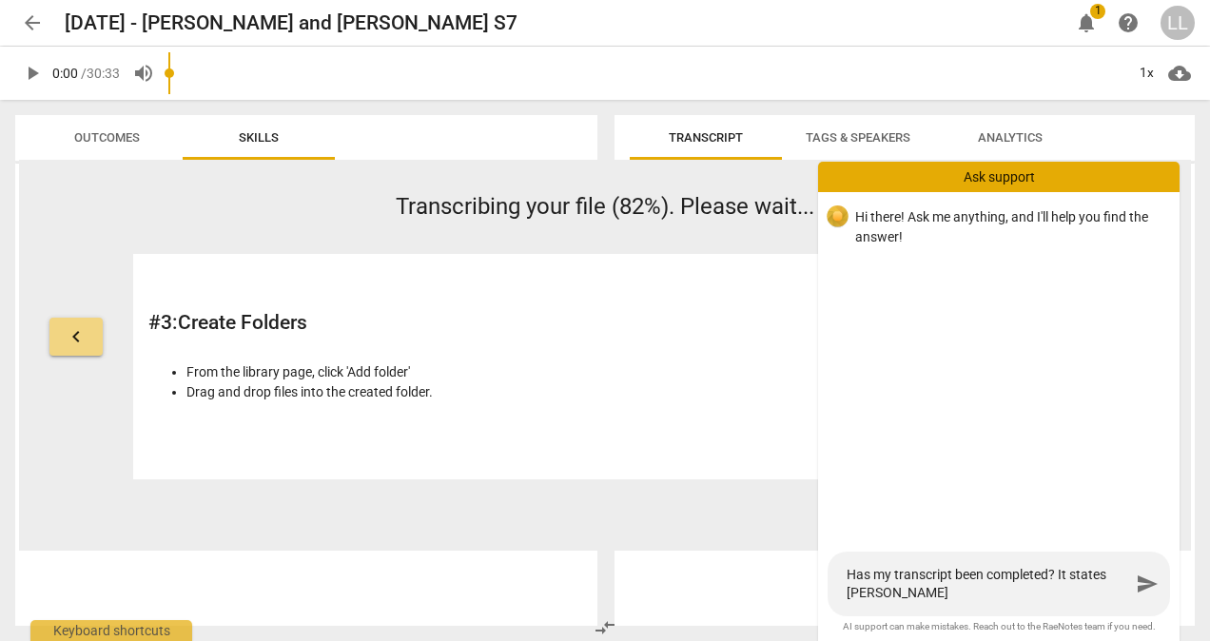
type textarea "Has my transcript been completed? It states trans"
type textarea "Has my transcript been completed? It states transc"
type textarea "Has my transcript been completed? It states transcr"
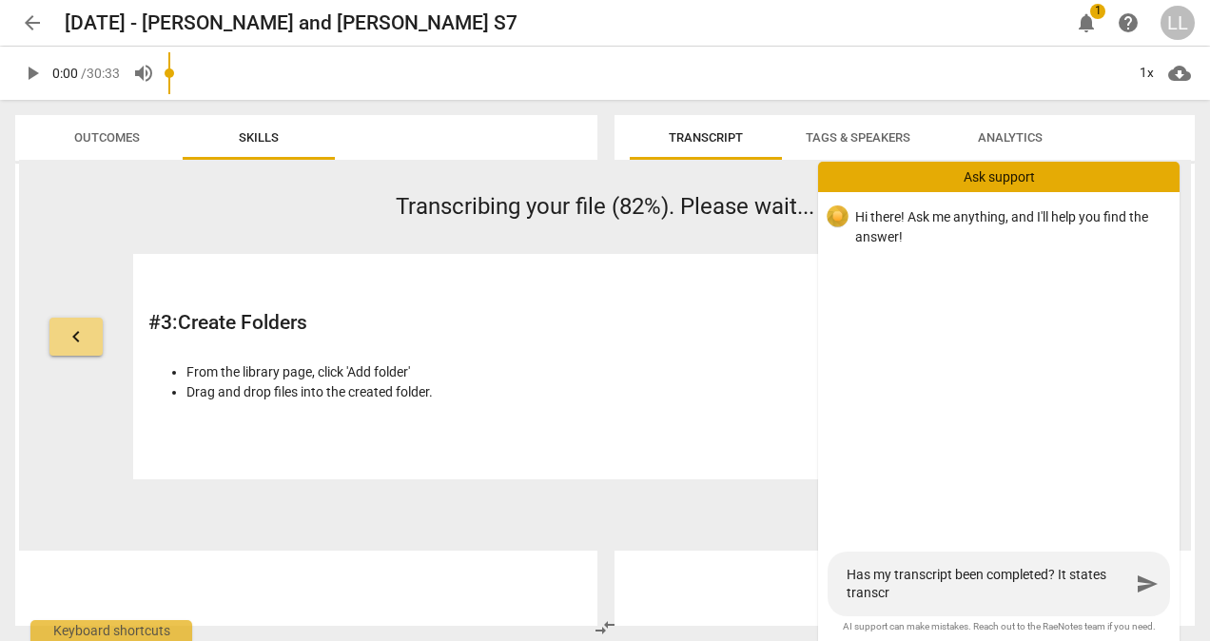
type textarea "Has my transcript been completed? It states transcri"
type textarea "Has my transcript been completed? It states transcrib"
type textarea "Has my transcript been completed? It states transcribi"
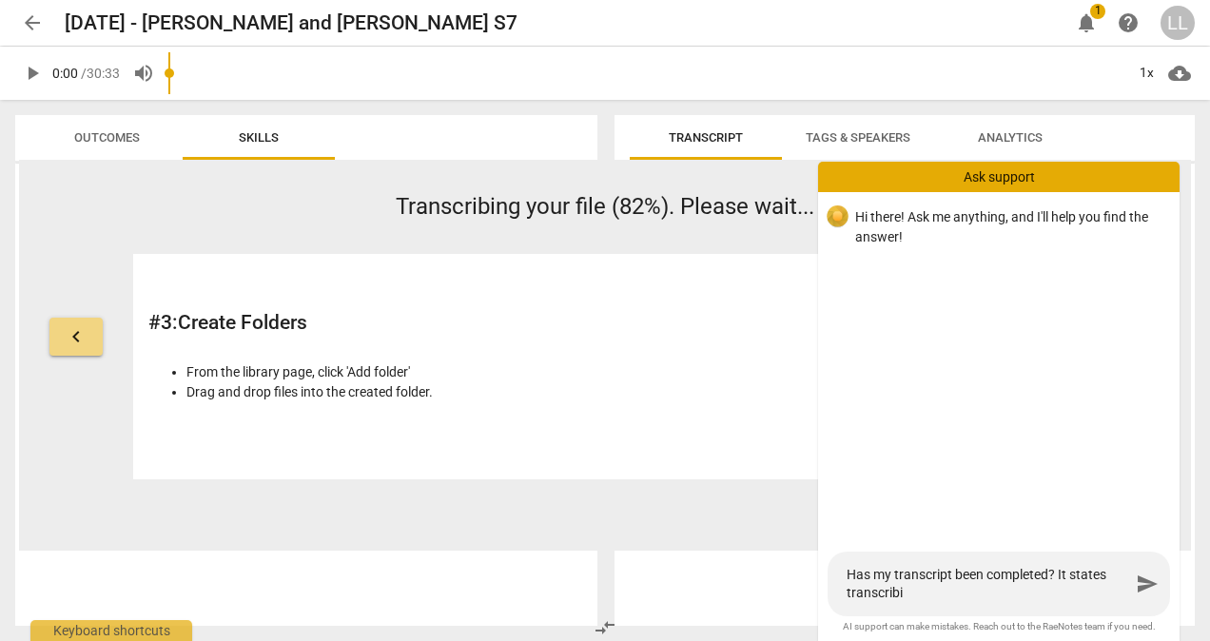
type textarea "Has my transcript been completed? It states transcribin"
type textarea "Has my transcript been completed? It states transcribing"
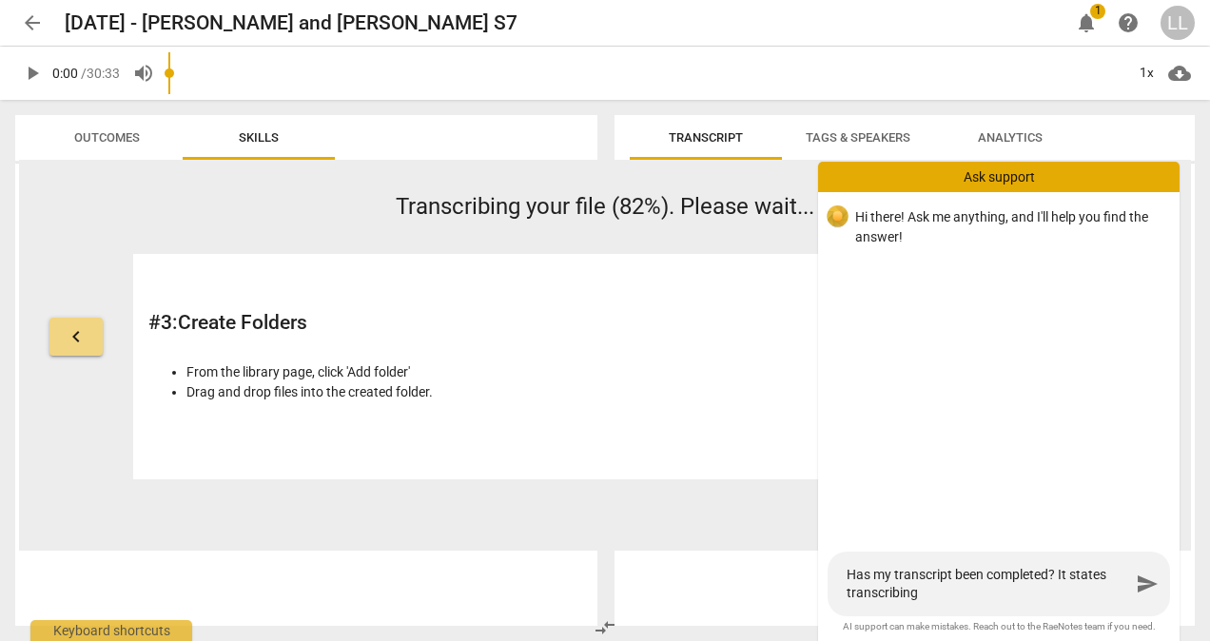
type textarea "Has my transcript been completed? It states transcribing"
type textarea "Has my transcript been completed? It states transcribing f"
type textarea "Has my transcript been completed? It states transcribing fi"
type textarea "Has my transcript been completed? It states transcribing fil"
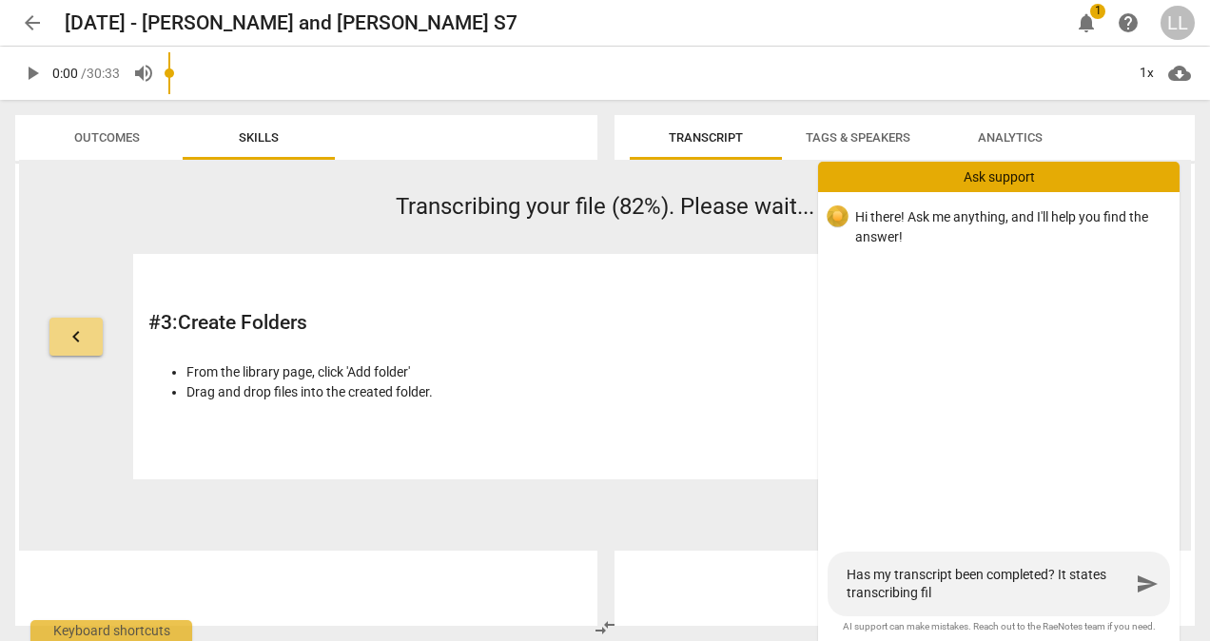
type textarea "Has my transcript been completed? It states transcribing file"
type textarea "Has my transcript been completed? It states transcribing file ("
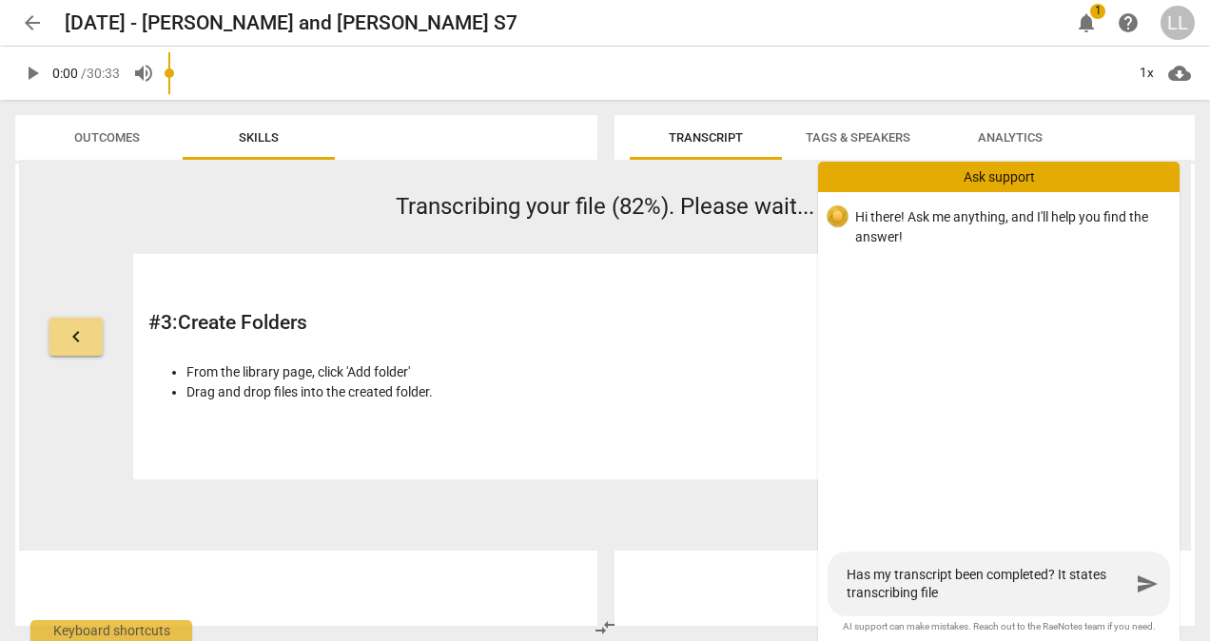
type textarea "Has my transcript been completed? It states transcribing file ("
type textarea "Has my transcript been completed? It states transcribing file (8"
type textarea "Has my transcript been completed? It states transcribing file (82"
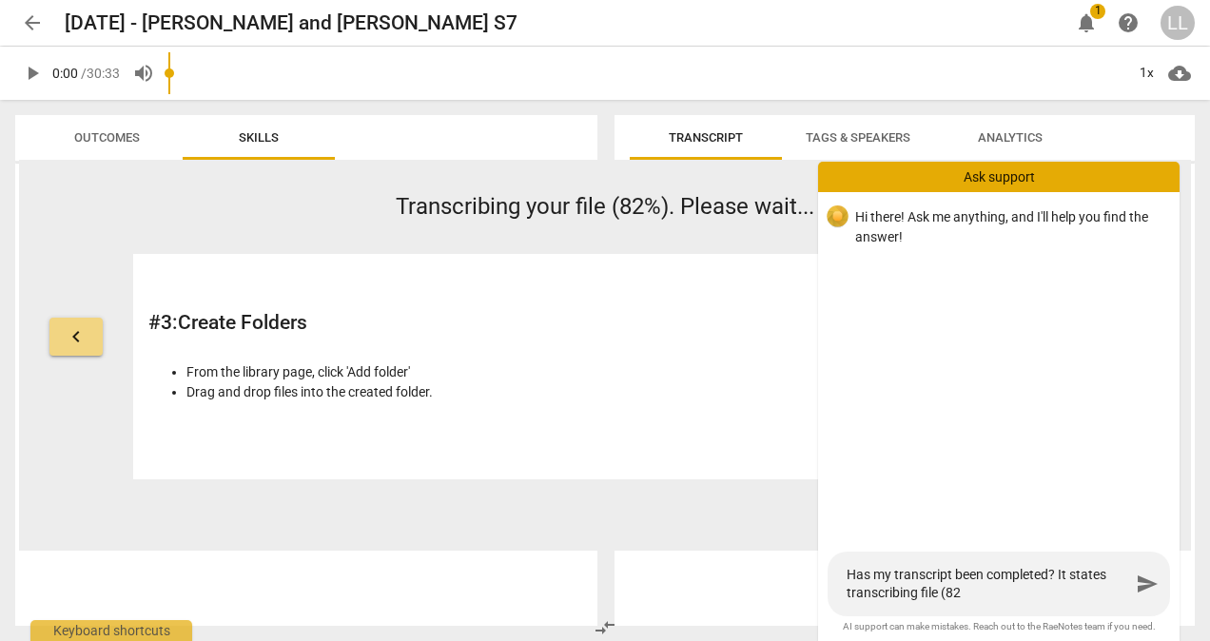
type textarea "Has my transcript been completed? It states transcribing file (82%"
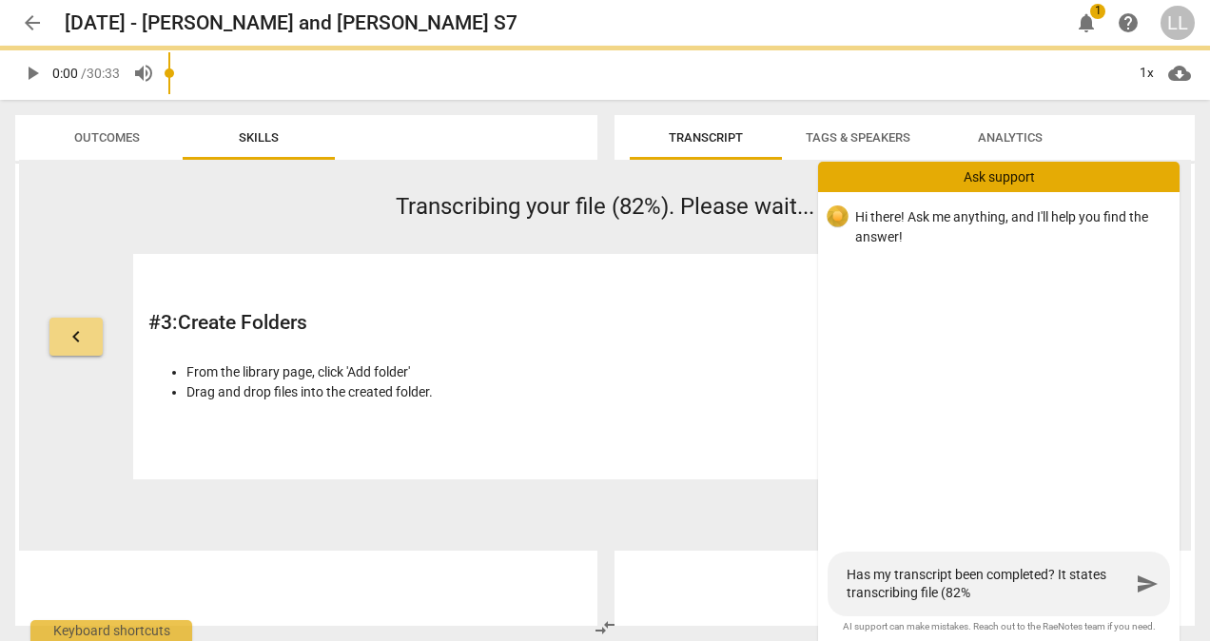
type textarea "Has my transcript been completed? It states transcribing file (82%)"
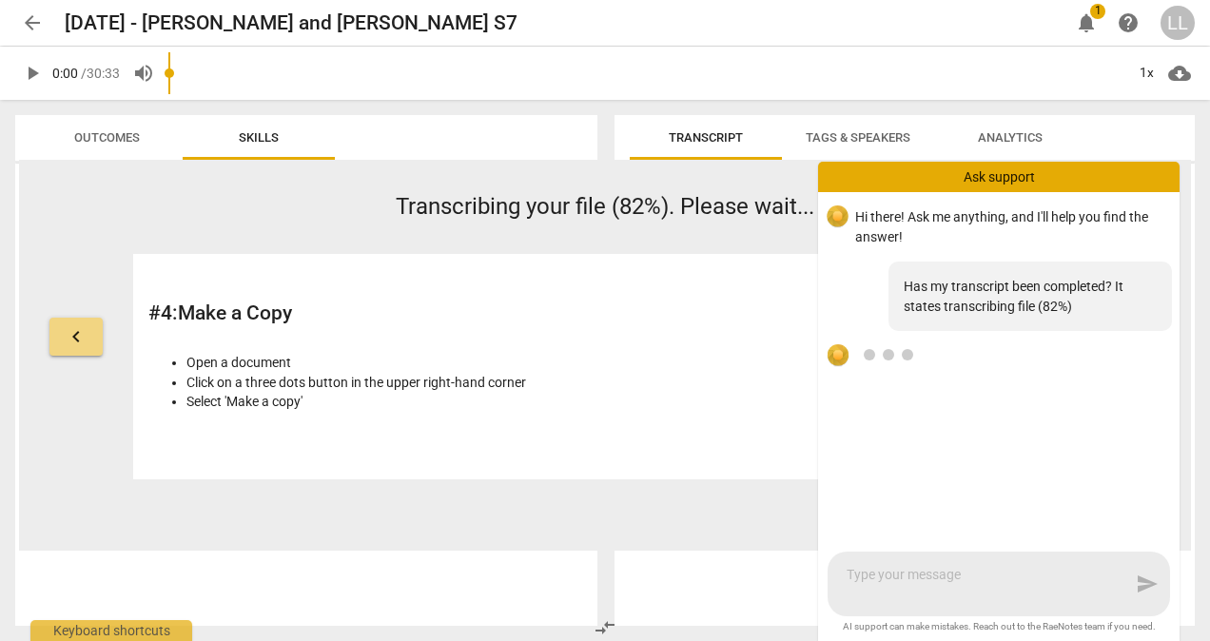
scroll to position [9, 0]
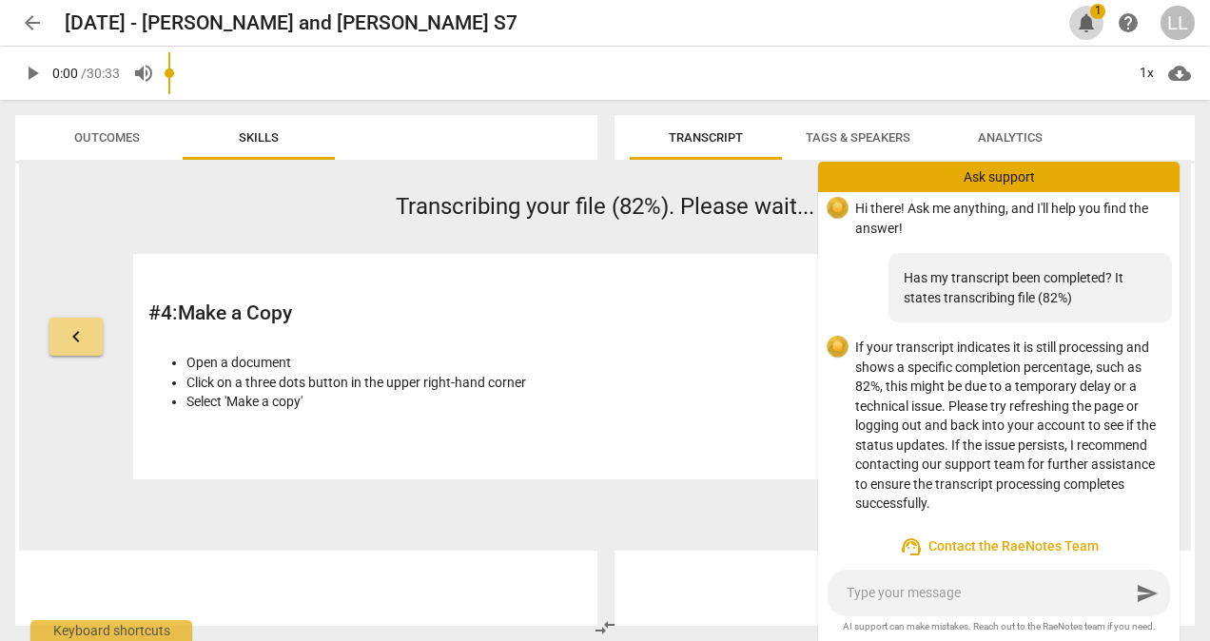
click at [1094, 23] on span "notifications" at bounding box center [1086, 22] width 23 height 23
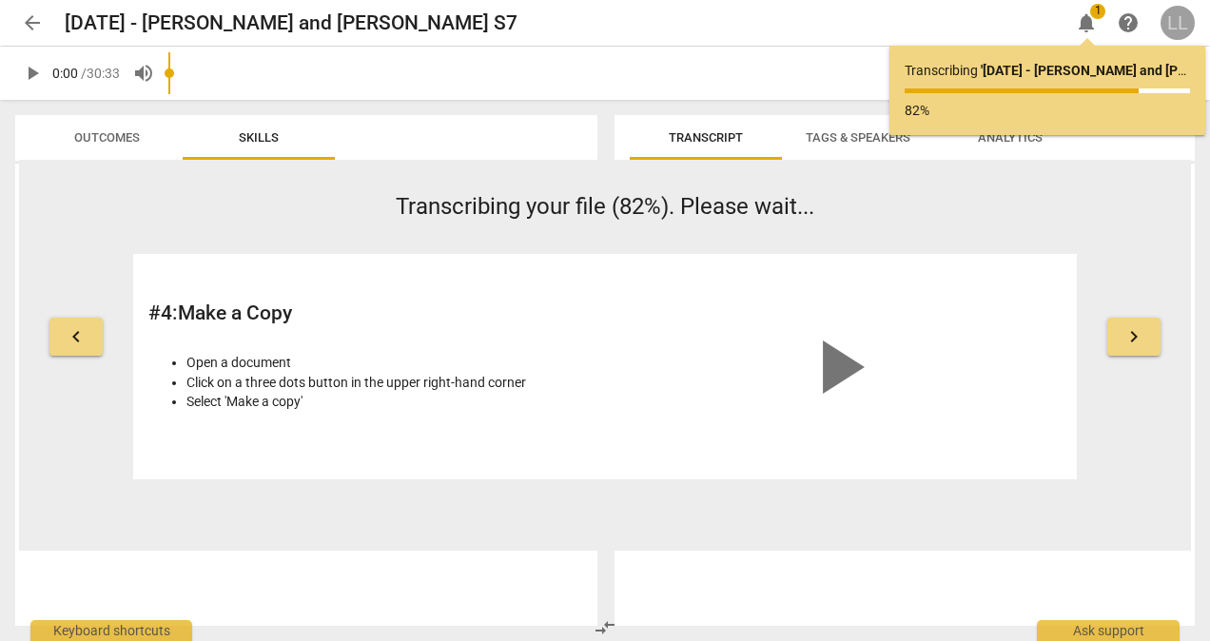
click at [1173, 26] on div "LL" at bounding box center [1178, 23] width 34 height 34
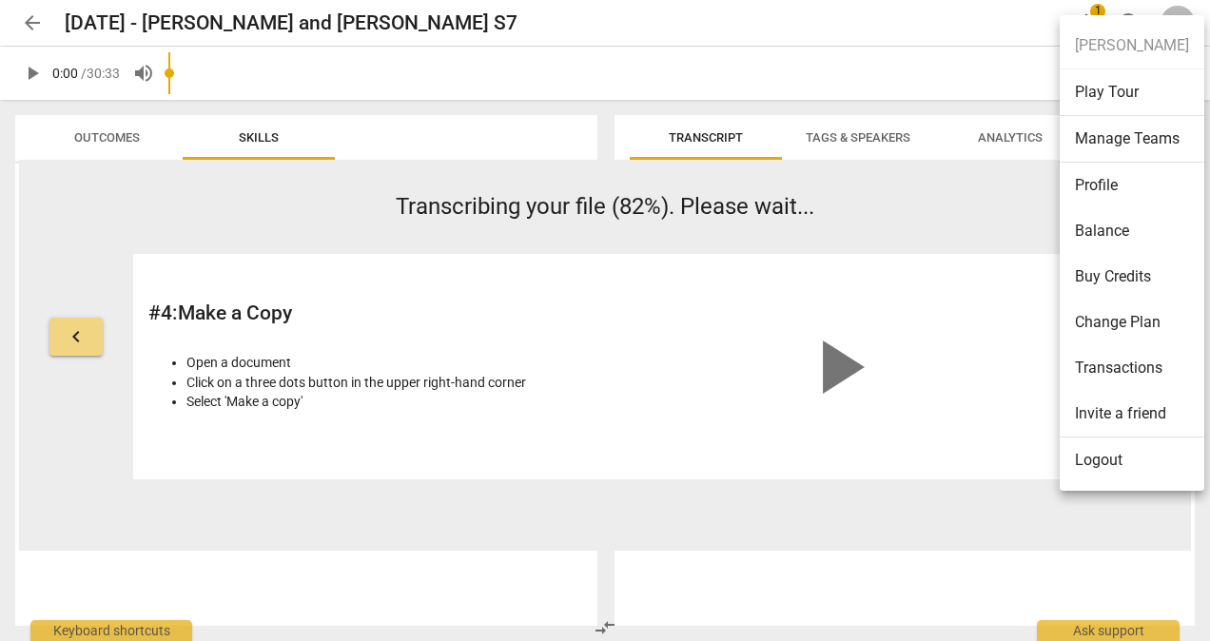
click at [1107, 459] on li "Logout" at bounding box center [1132, 461] width 145 height 46
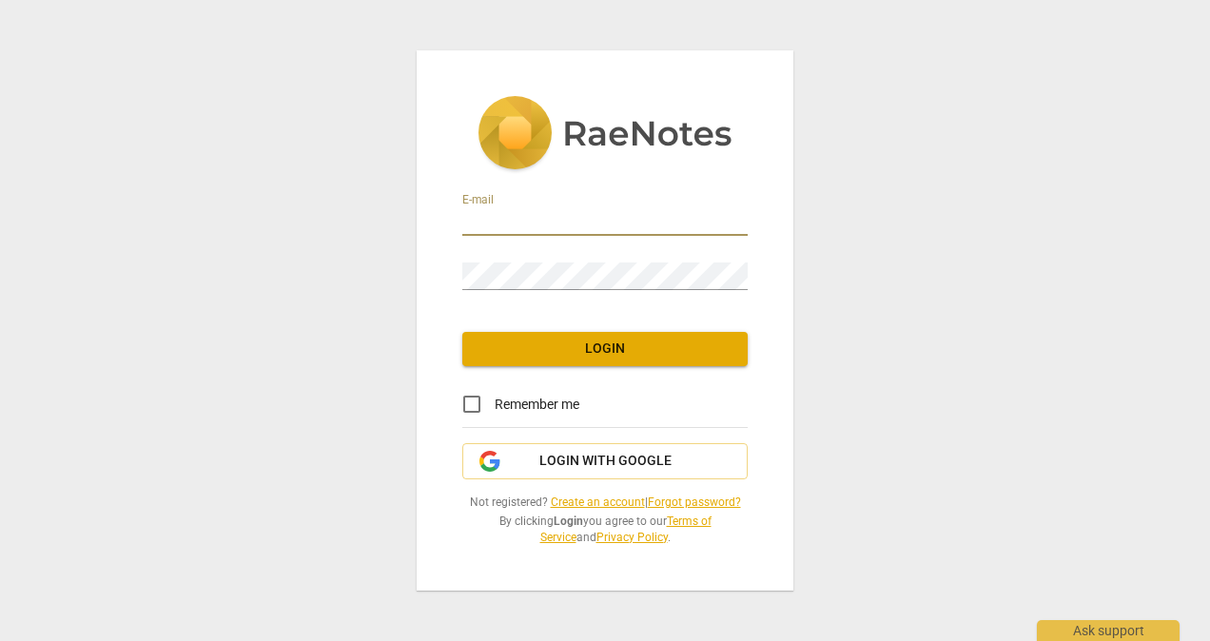
click at [530, 209] on input "email" at bounding box center [604, 222] width 285 height 28
type input "[EMAIL_ADDRESS][DOMAIN_NAME]"
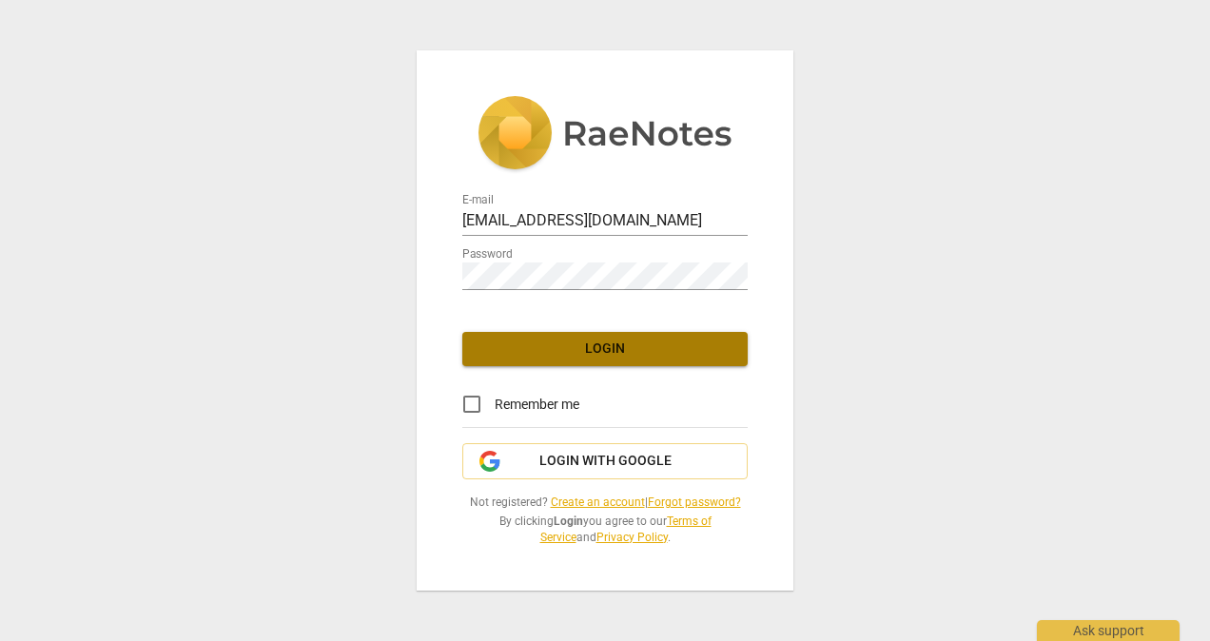
click at [584, 348] on span "Login" at bounding box center [605, 349] width 255 height 19
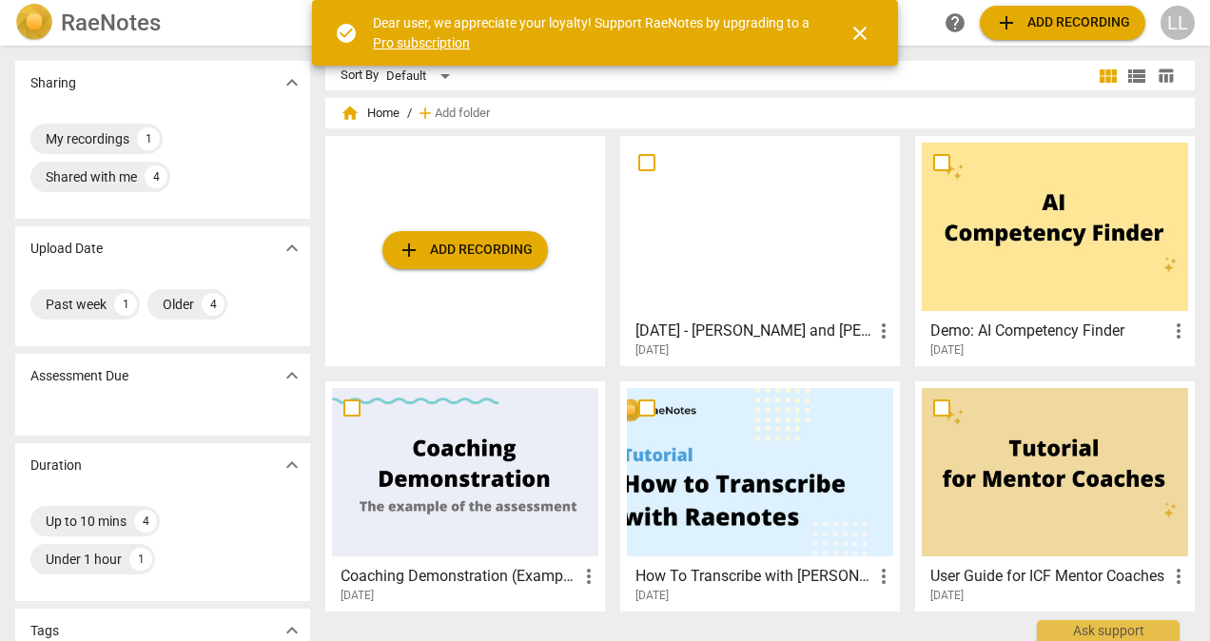
click at [752, 331] on h3 "[DATE] - [PERSON_NAME] and [PERSON_NAME] S7" at bounding box center [753, 331] width 237 height 23
